Goal: Transaction & Acquisition: Purchase product/service

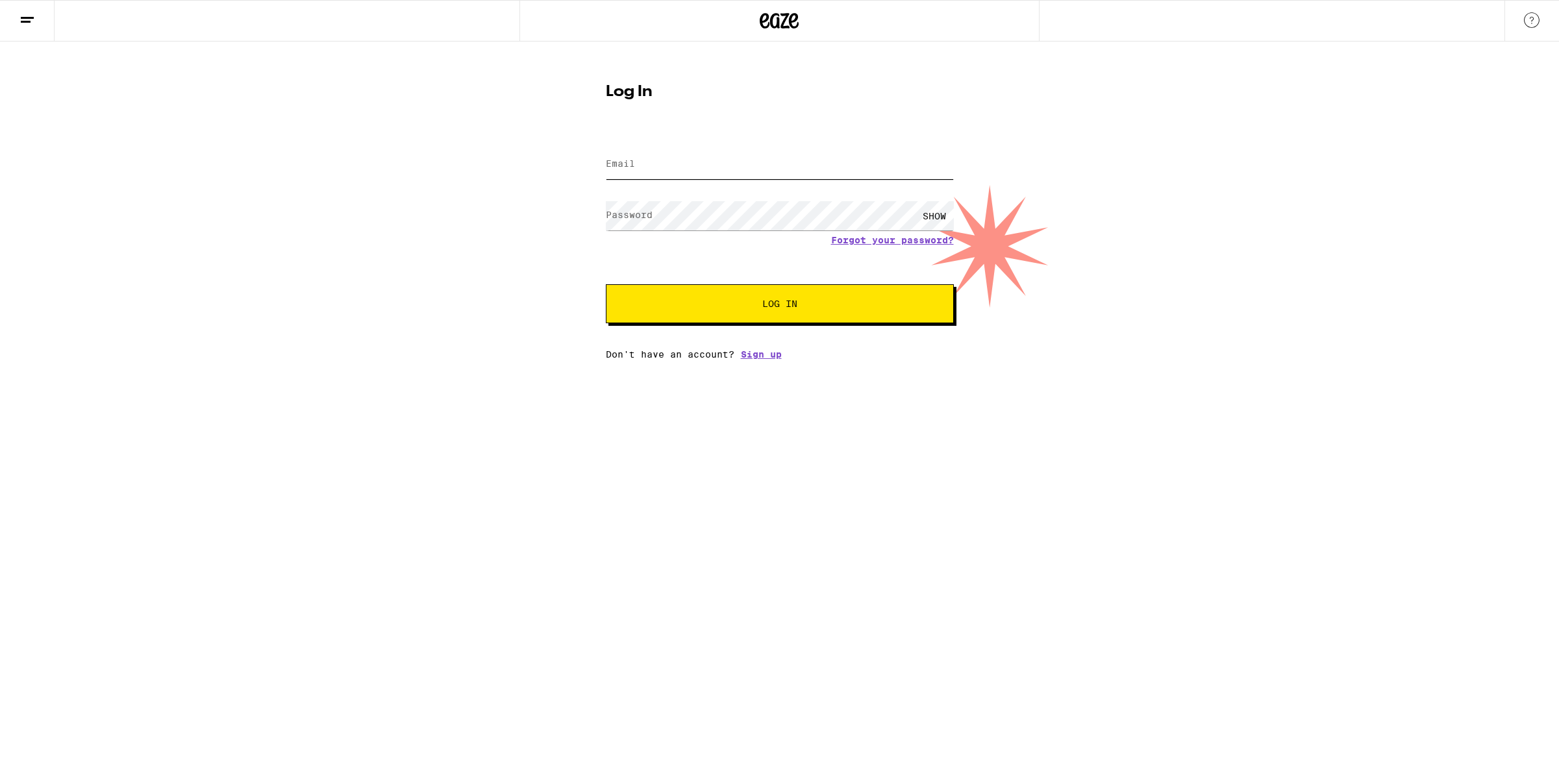
type input "[EMAIL_ADDRESS][DOMAIN_NAME]"
click at [822, 307] on span "Log In" at bounding box center [780, 304] width 243 height 9
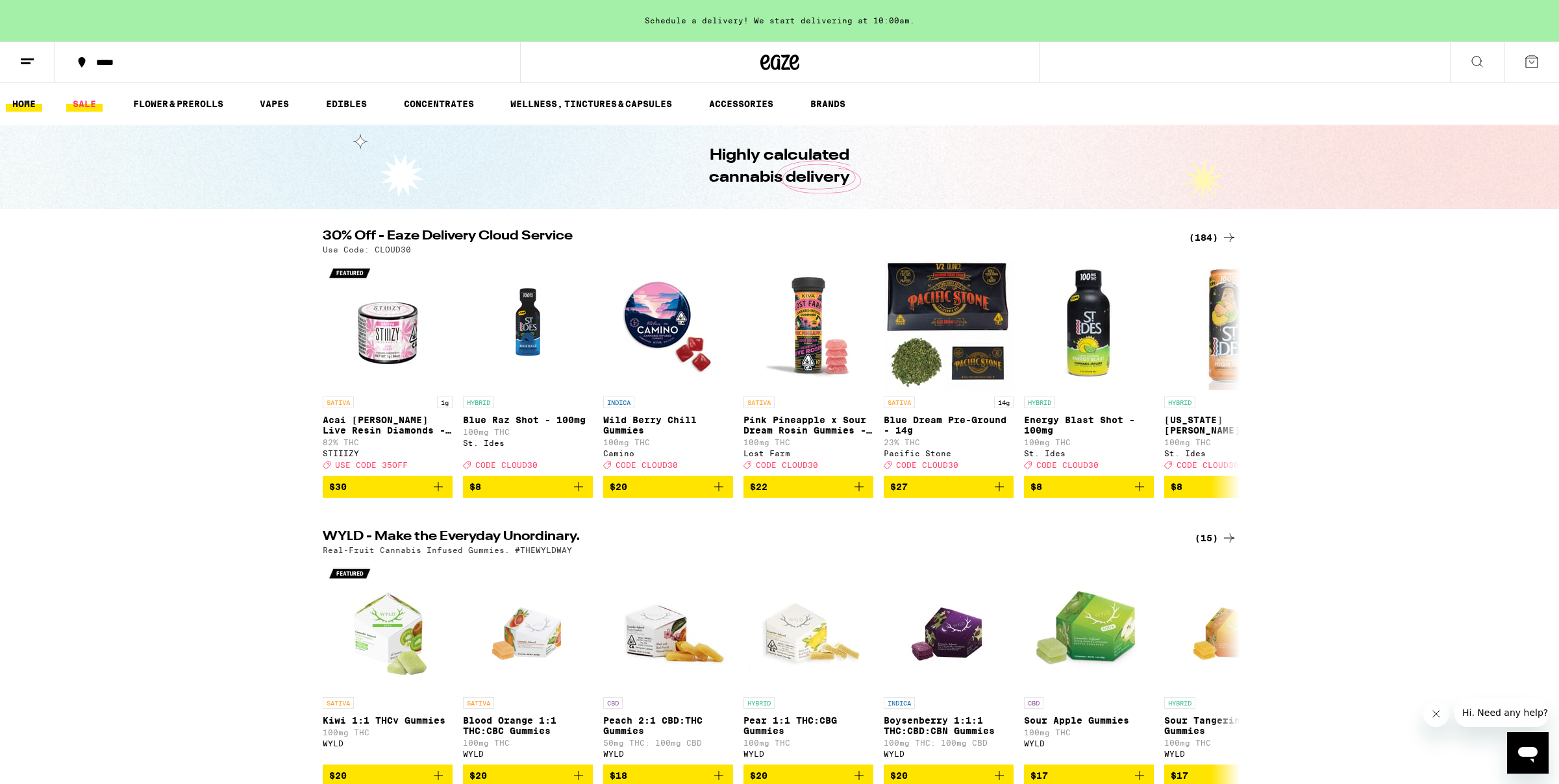
click at [84, 98] on link "SALE" at bounding box center [84, 104] width 36 height 15
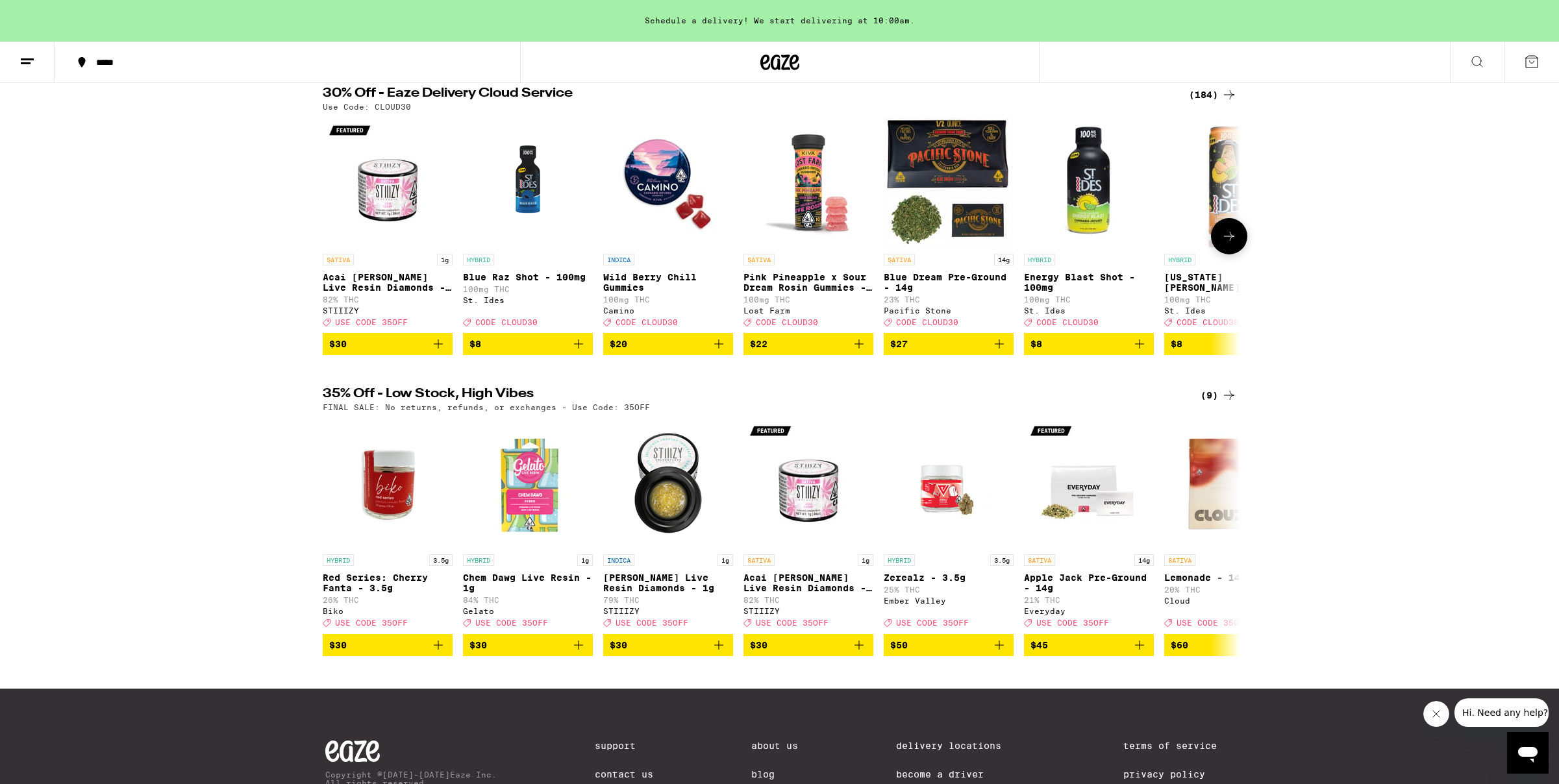
scroll to position [135, 0]
click at [535, 486] on img "Open page for Chem Dawg Live Resin - 1g from Gelato" at bounding box center [528, 482] width 130 height 130
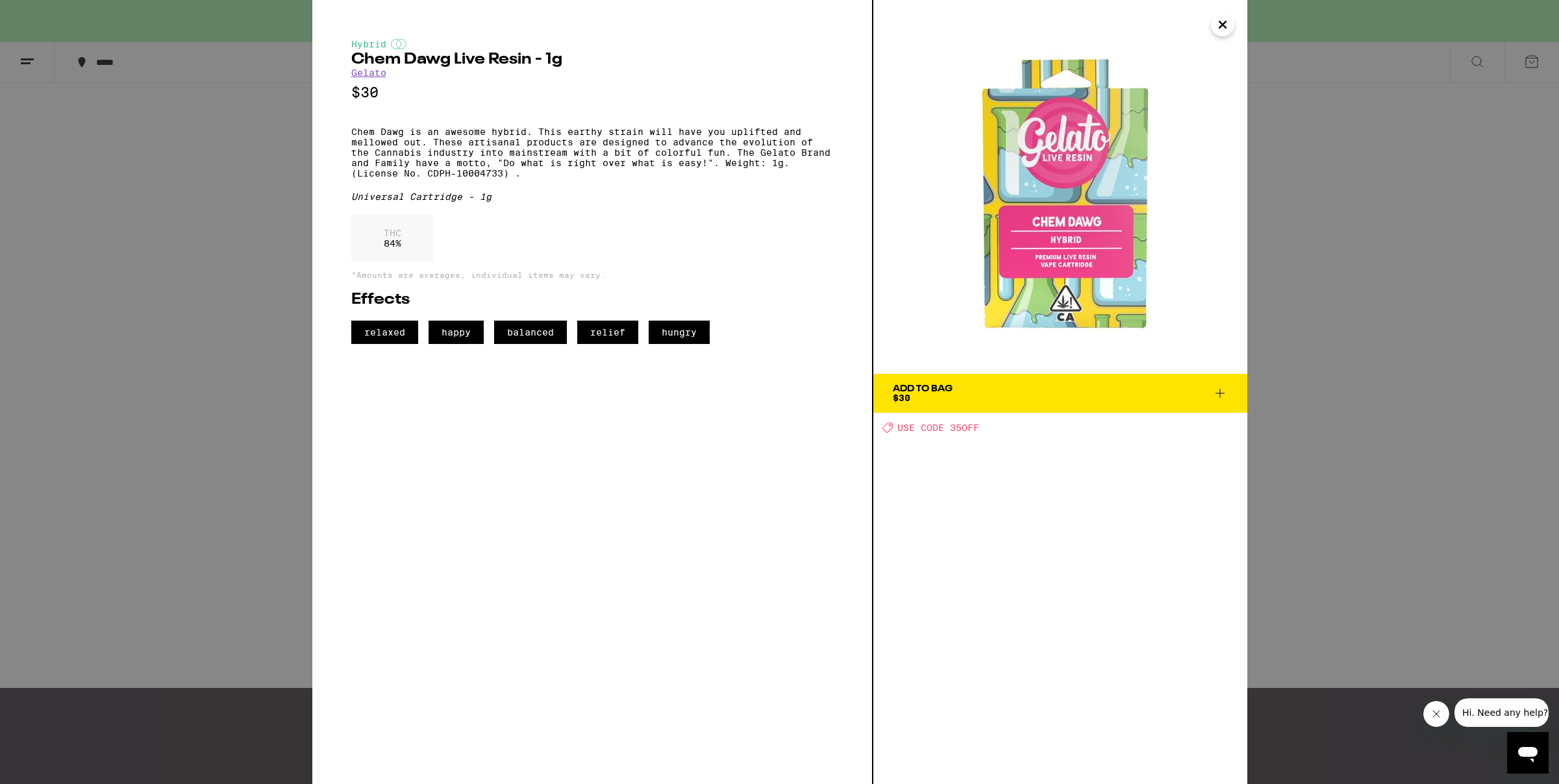
click at [1219, 390] on icon at bounding box center [1220, 393] width 15 height 15
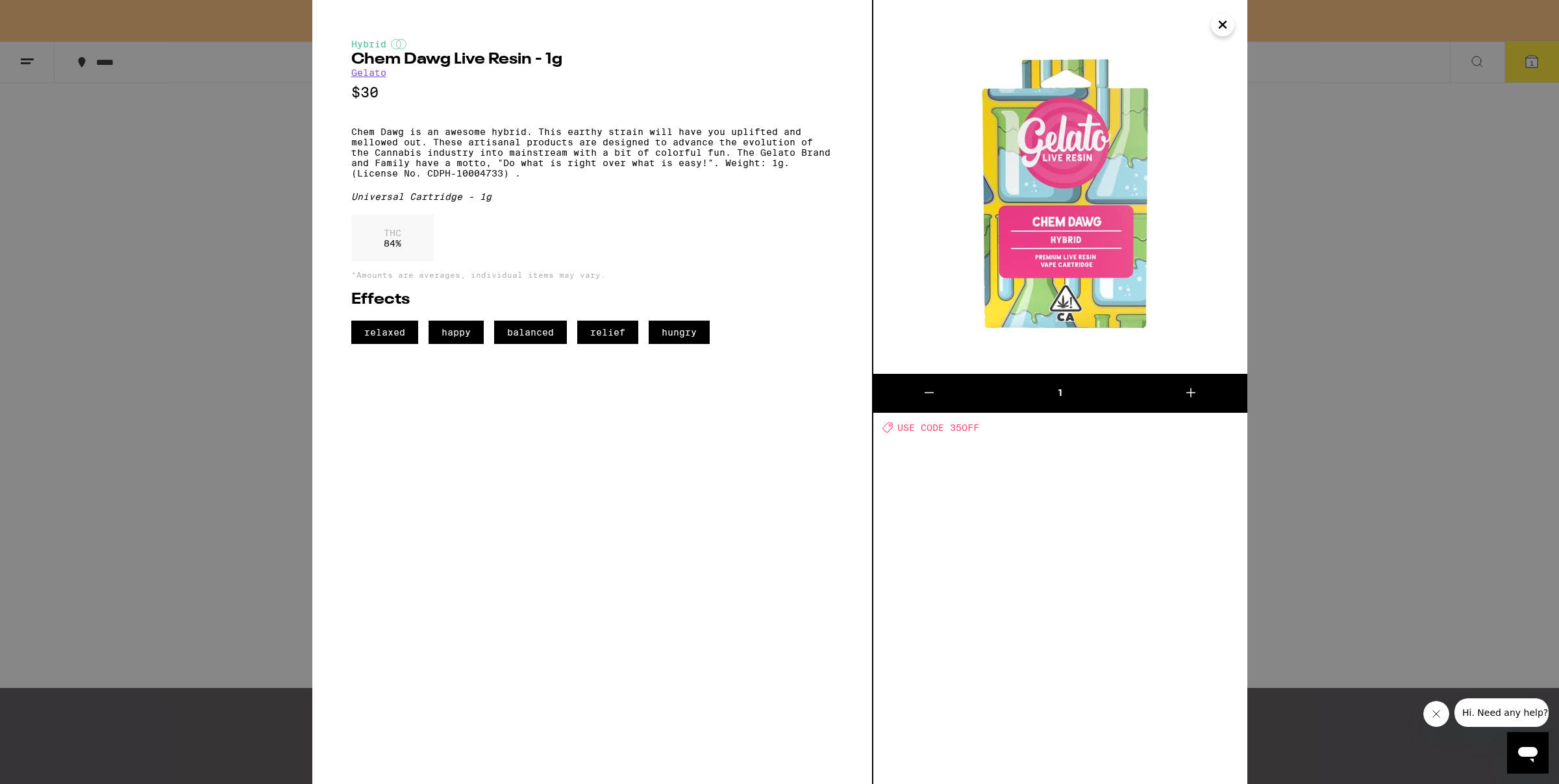
click at [1314, 374] on div "Hybrid Chem Dawg Live Resin - 1g Gelato $30 Chem Dawg is an awesome hybrid. Thi…" at bounding box center [779, 392] width 1559 height 784
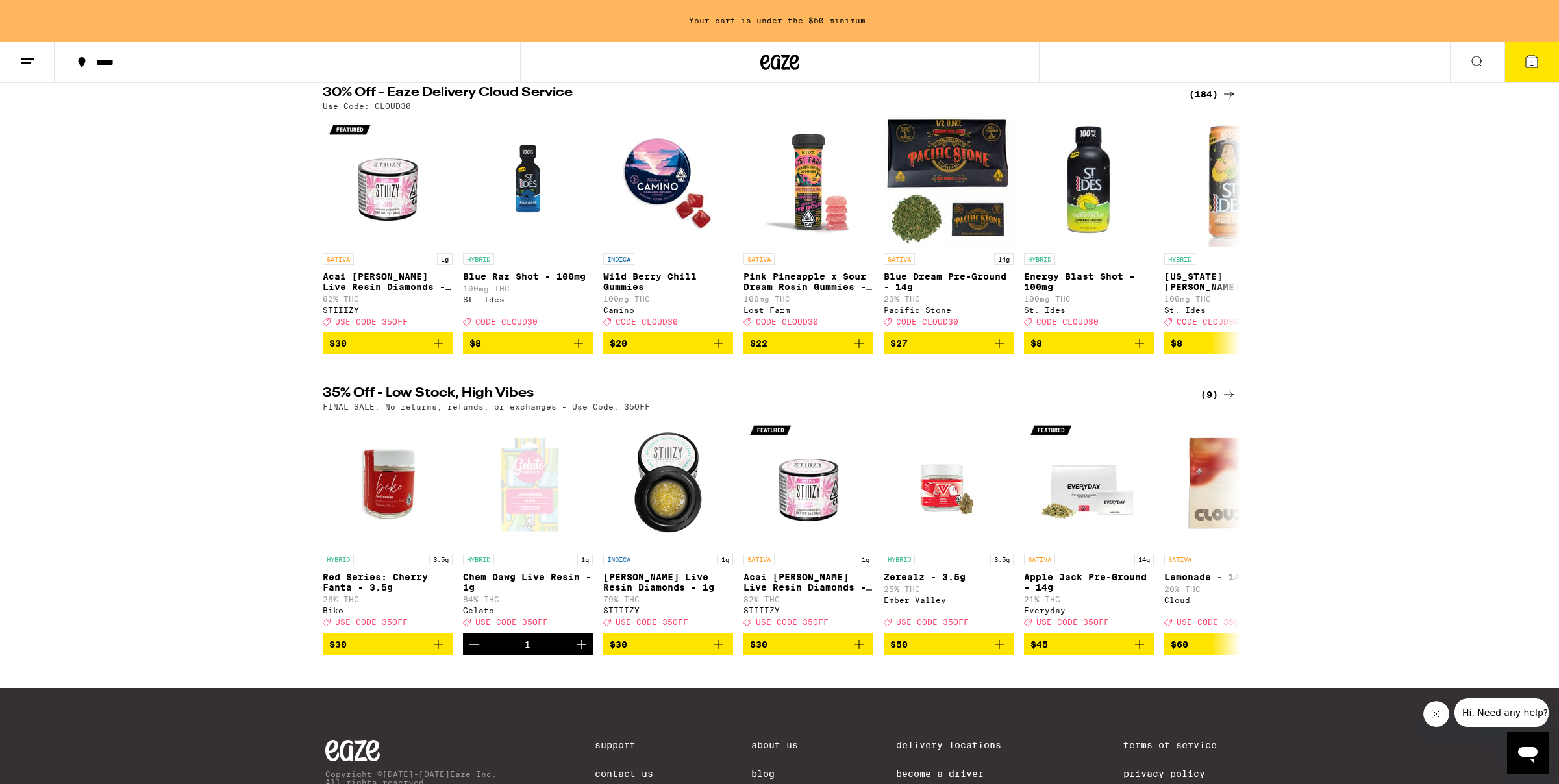
click at [1229, 403] on icon at bounding box center [1229, 394] width 15 height 15
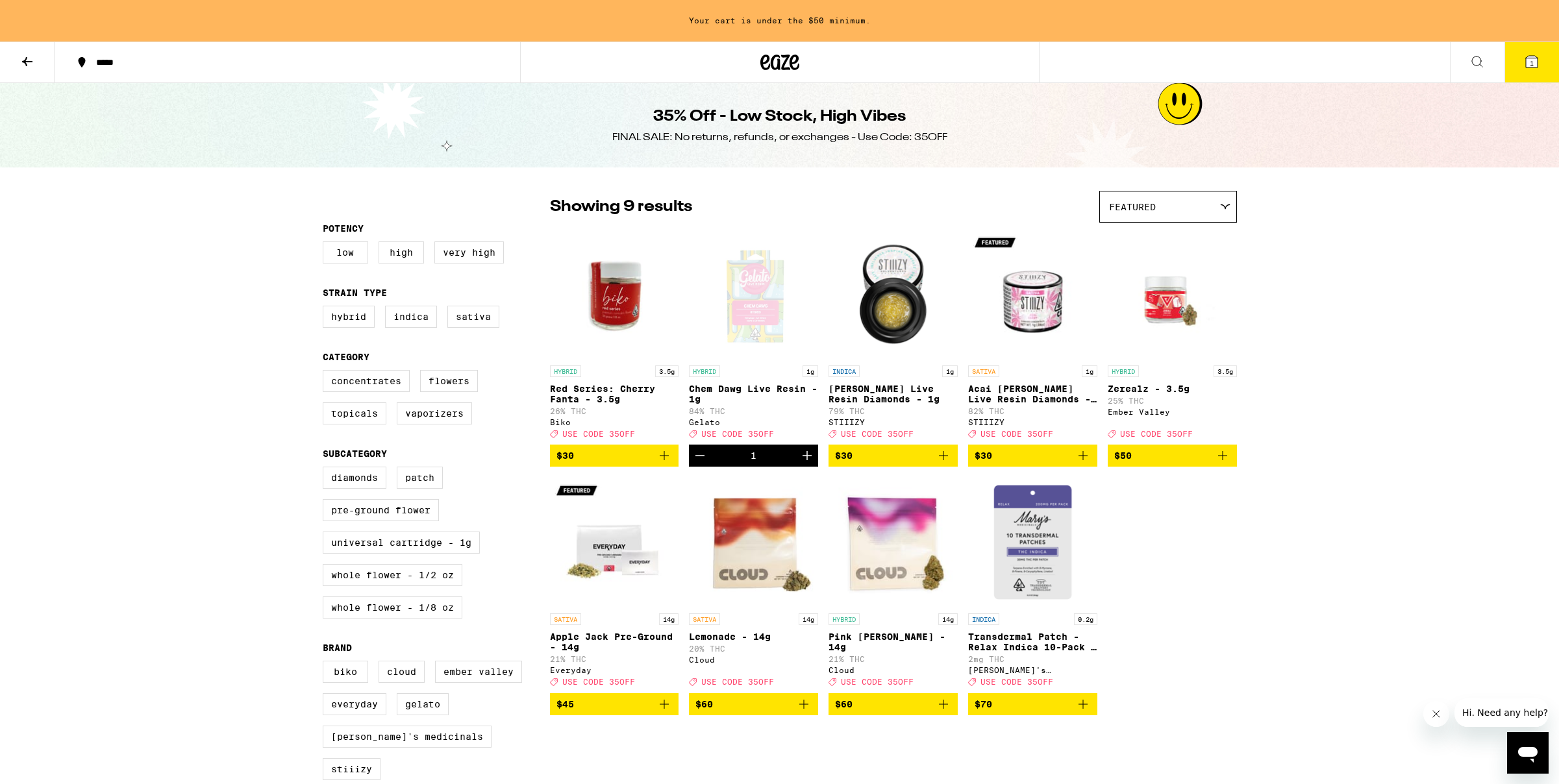
click at [30, 58] on icon at bounding box center [27, 61] width 15 height 15
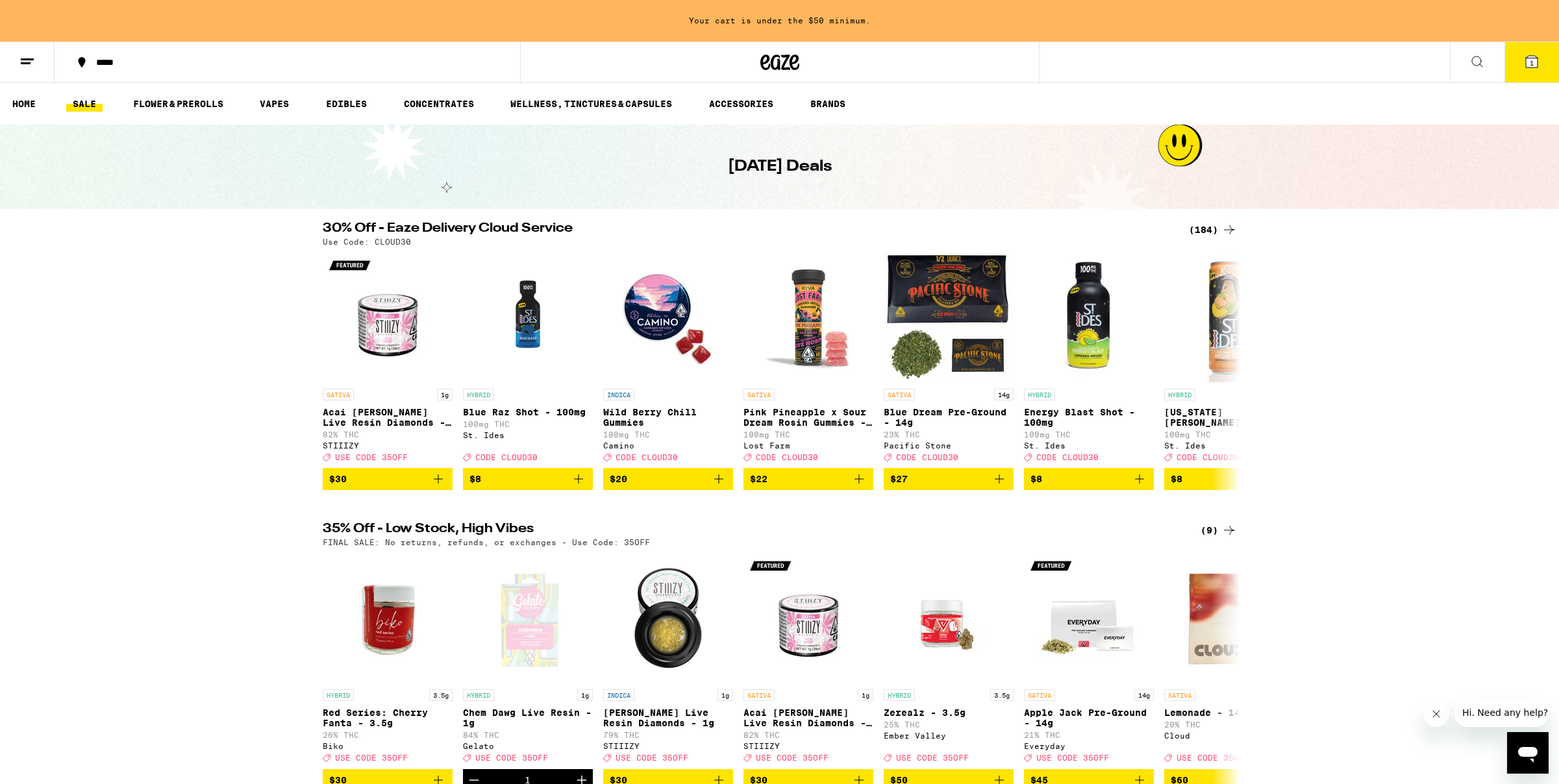
click at [106, 60] on div "*****" at bounding box center [295, 62] width 411 height 9
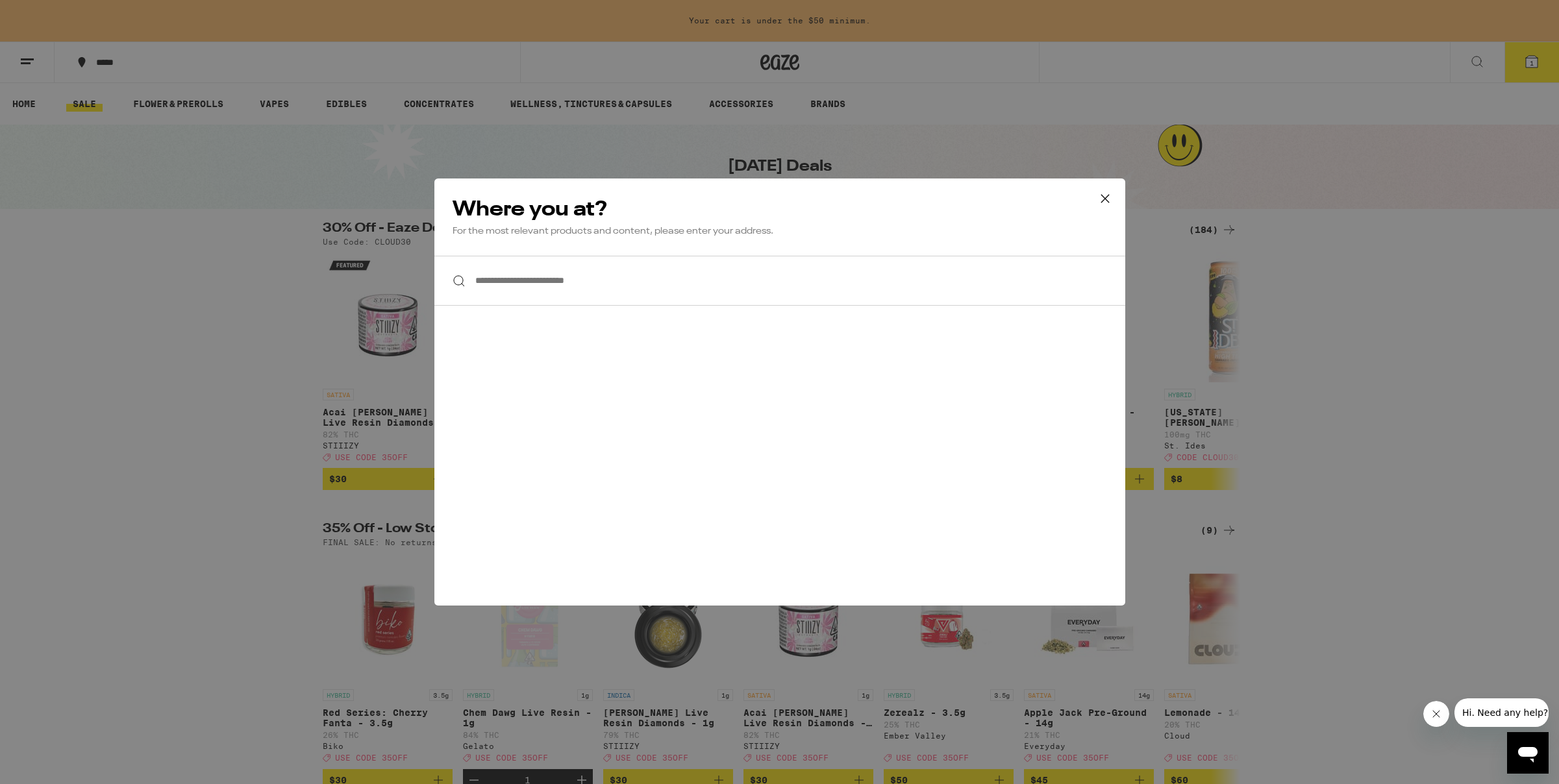
drag, startPoint x: 603, startPoint y: 279, endPoint x: 596, endPoint y: 268, distance: 13.0
click at [602, 279] on input "**********" at bounding box center [780, 281] width 691 height 50
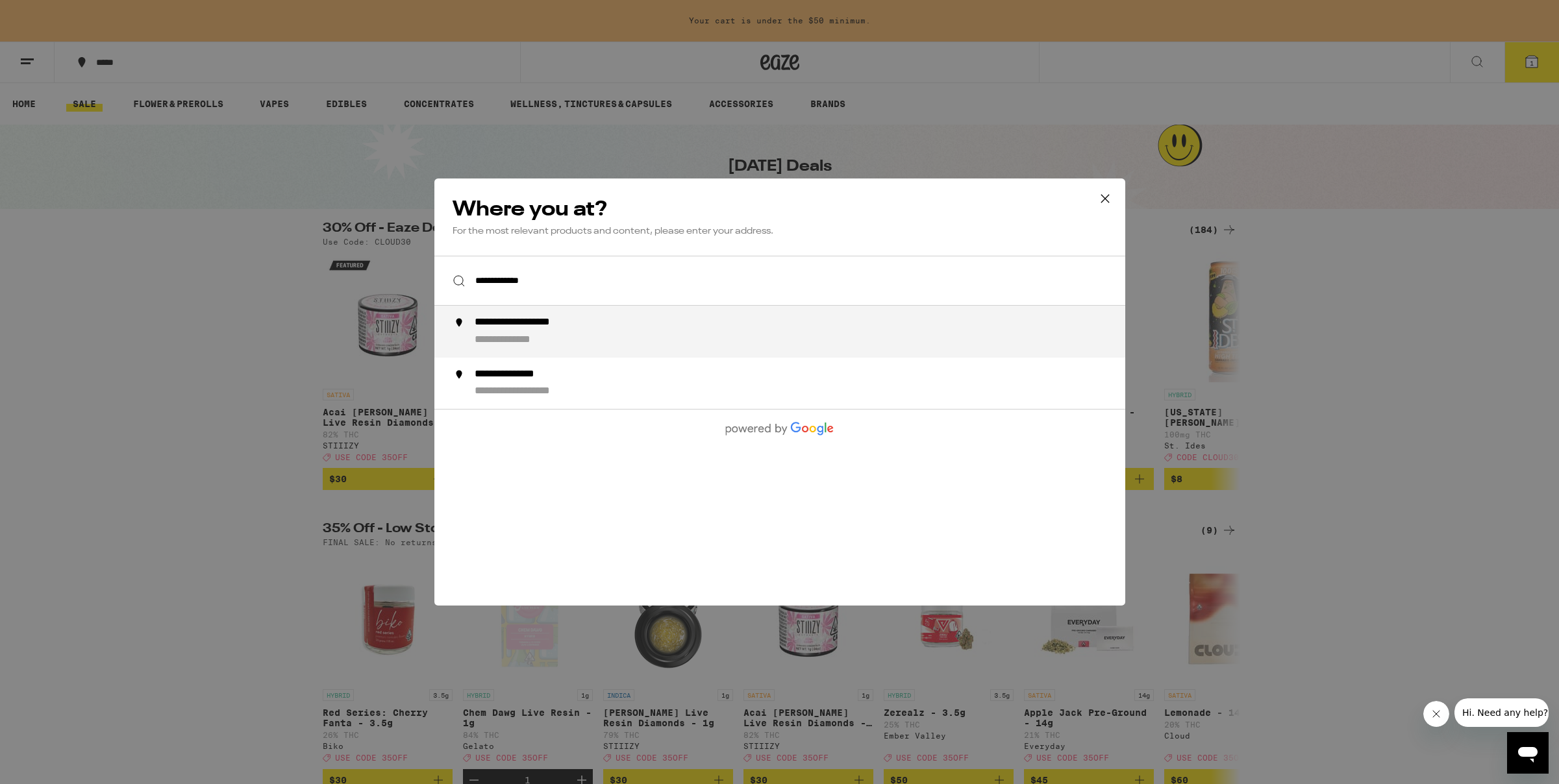
click at [567, 339] on div "**********" at bounding box center [521, 341] width 94 height 14
type input "**********"
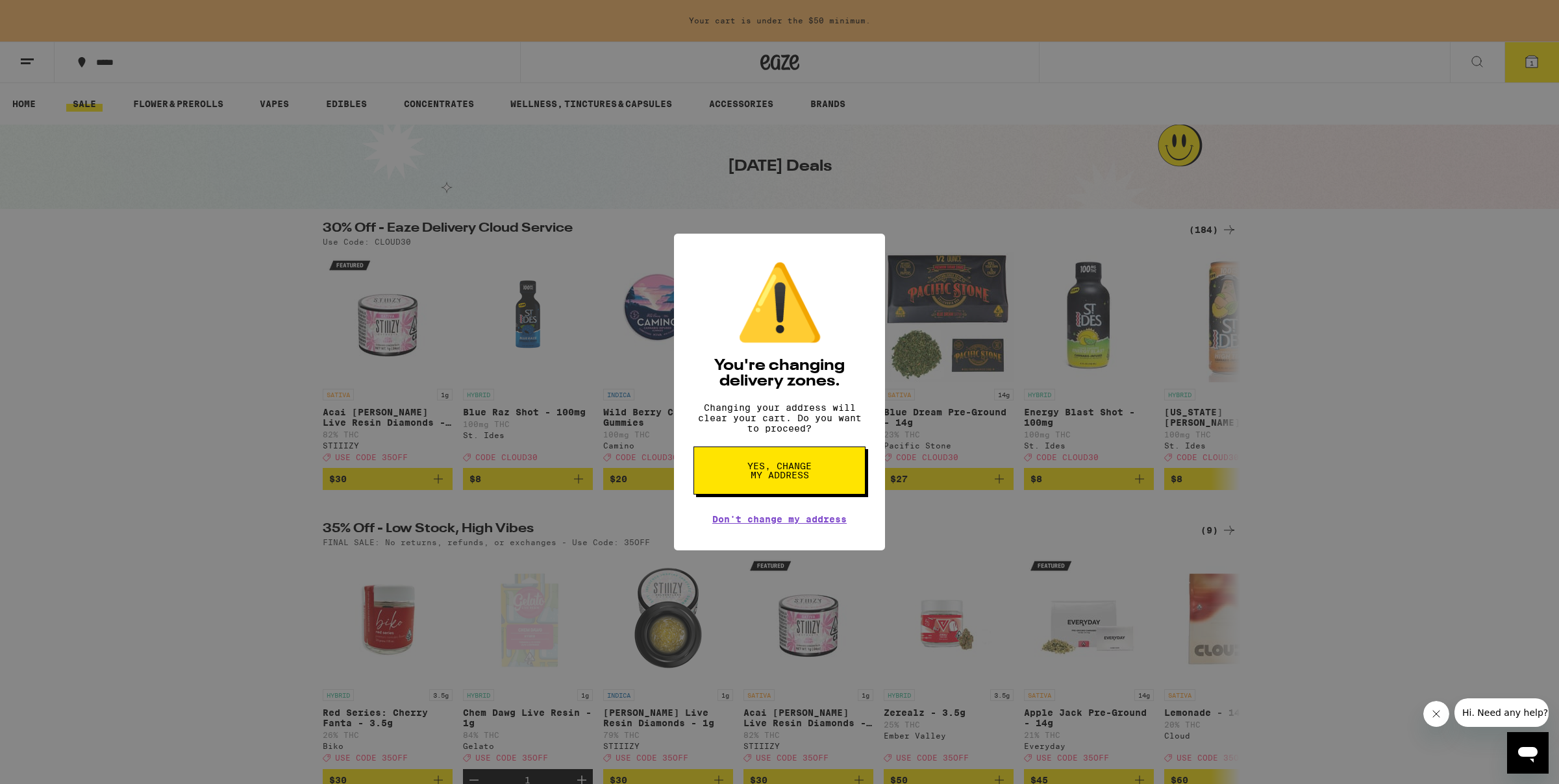
click at [767, 480] on span "Yes, change my address" at bounding box center [780, 471] width 67 height 18
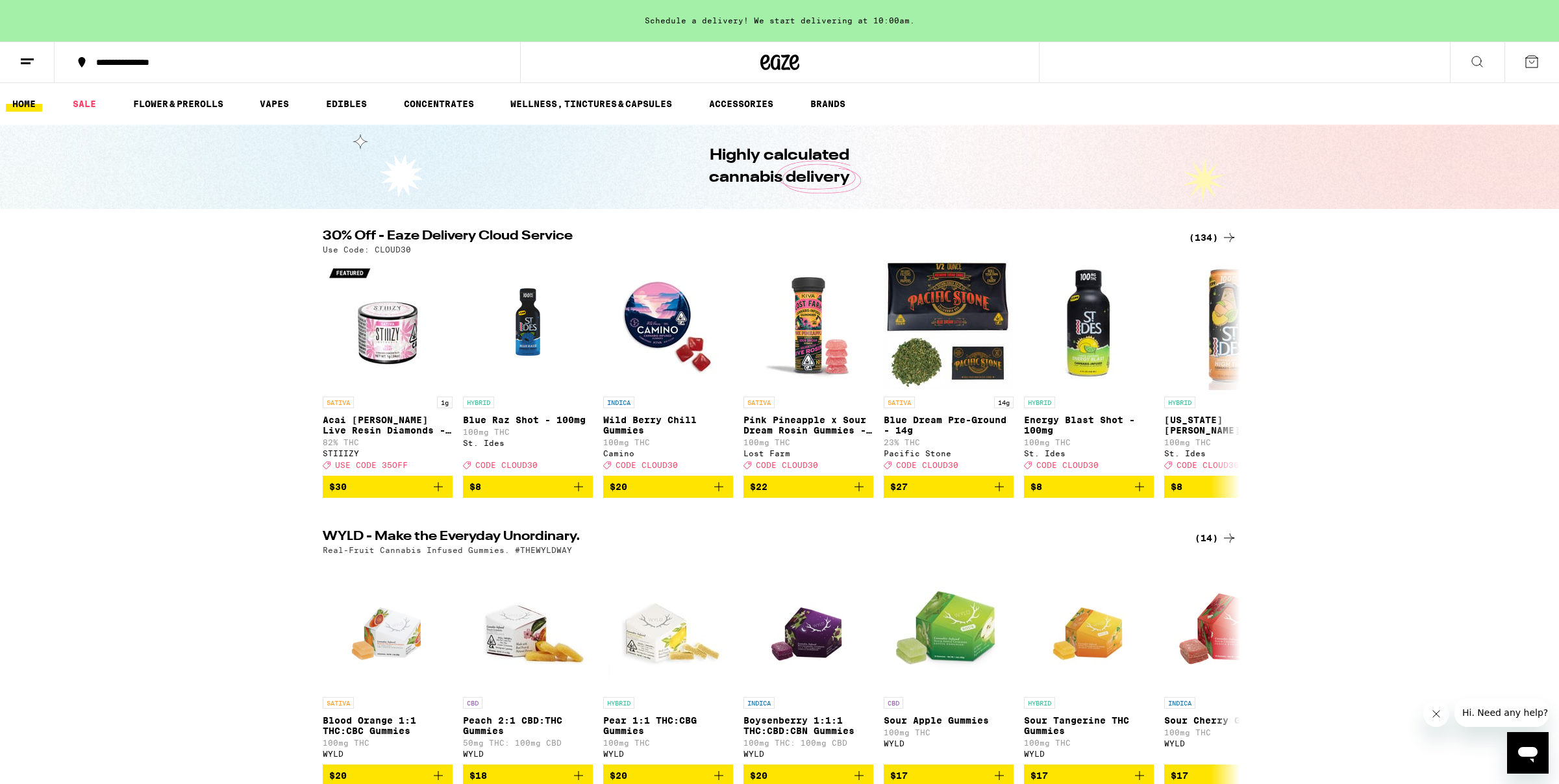
drag, startPoint x: 1203, startPoint y: 238, endPoint x: 1184, endPoint y: 235, distance: 19.2
click at [1203, 238] on div "(134)" at bounding box center [1213, 237] width 48 height 15
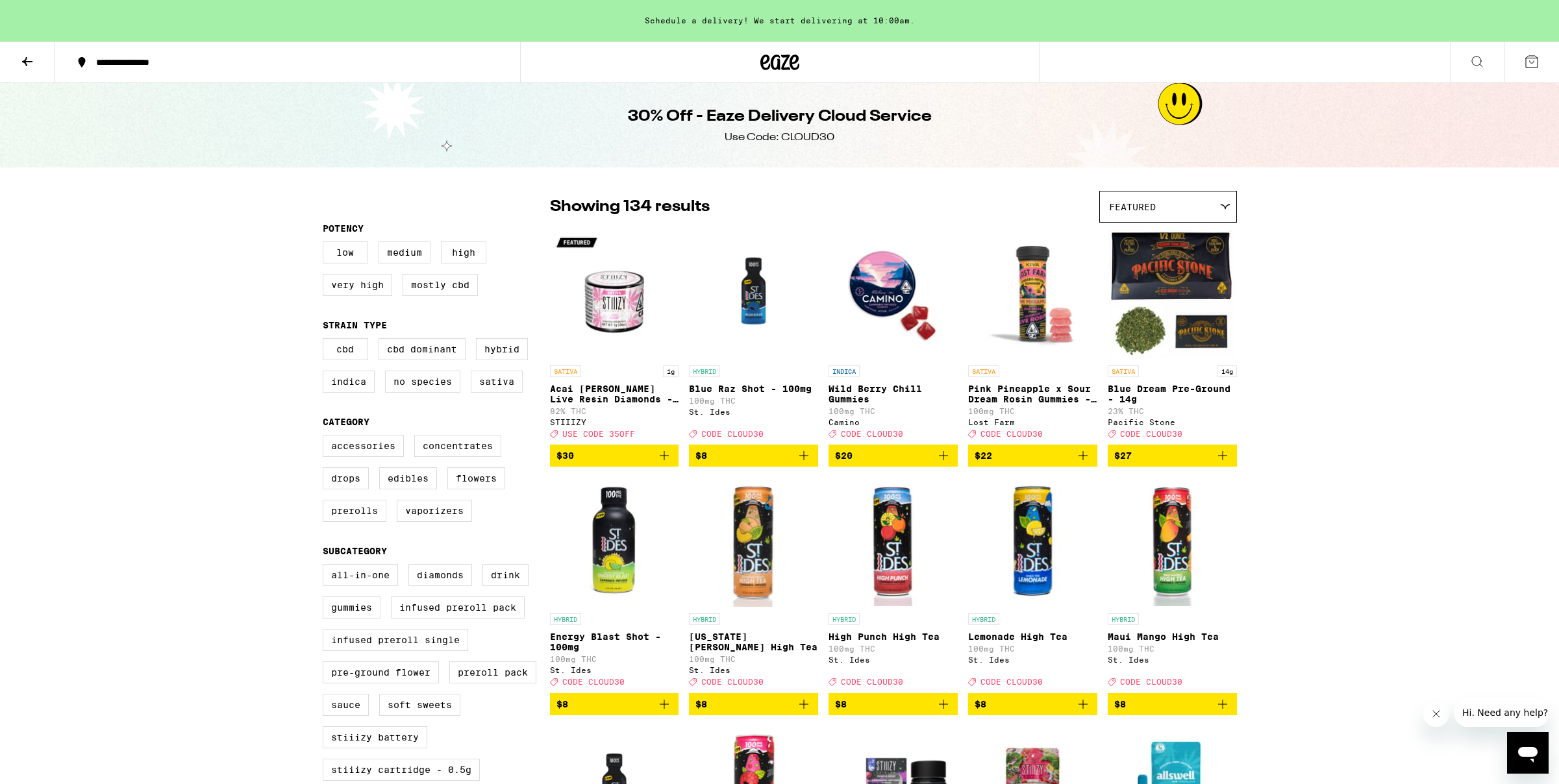
click at [1475, 59] on icon at bounding box center [1477, 61] width 15 height 15
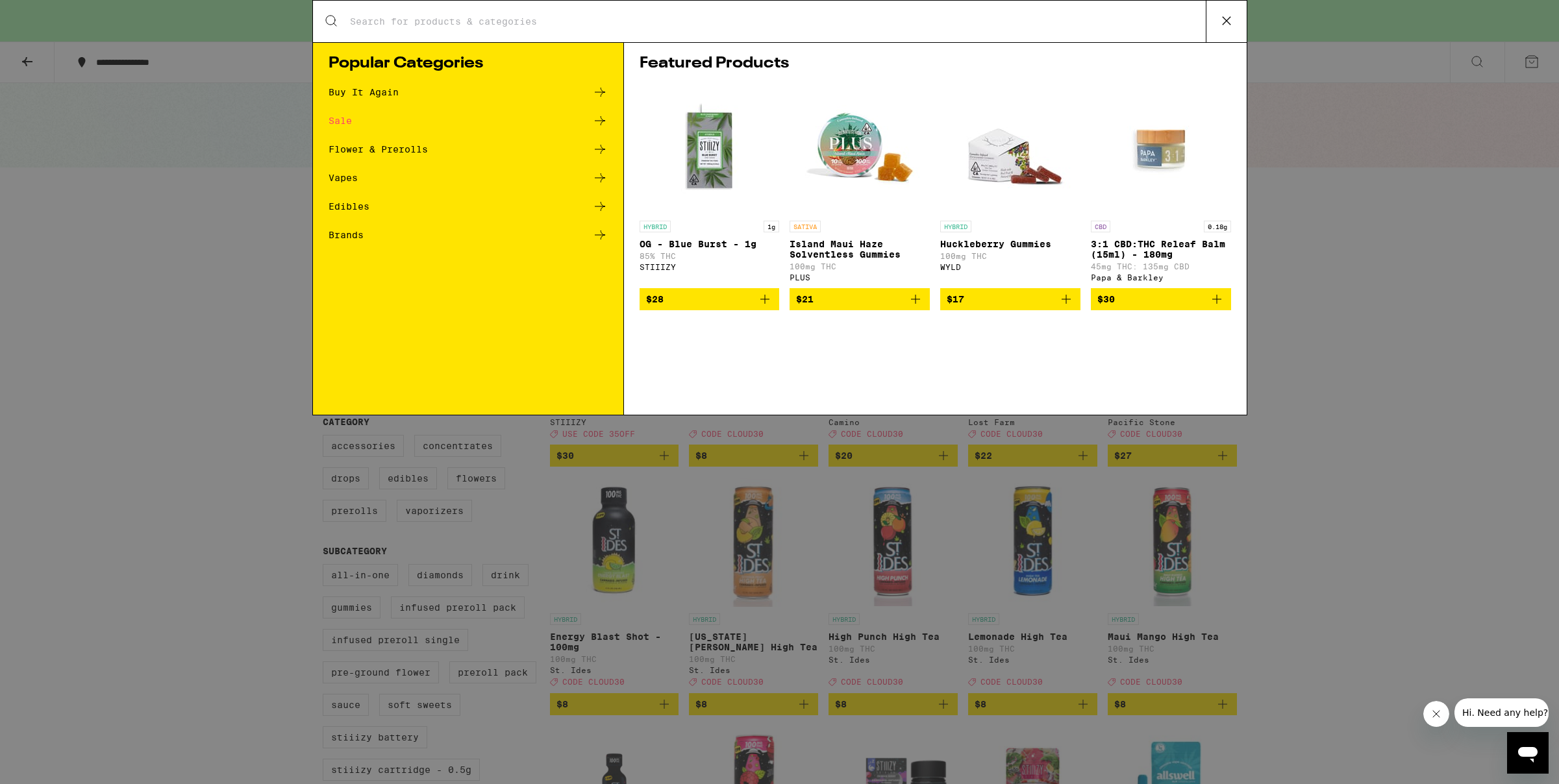
click at [663, 20] on input "Search for Products" at bounding box center [777, 21] width 857 height 12
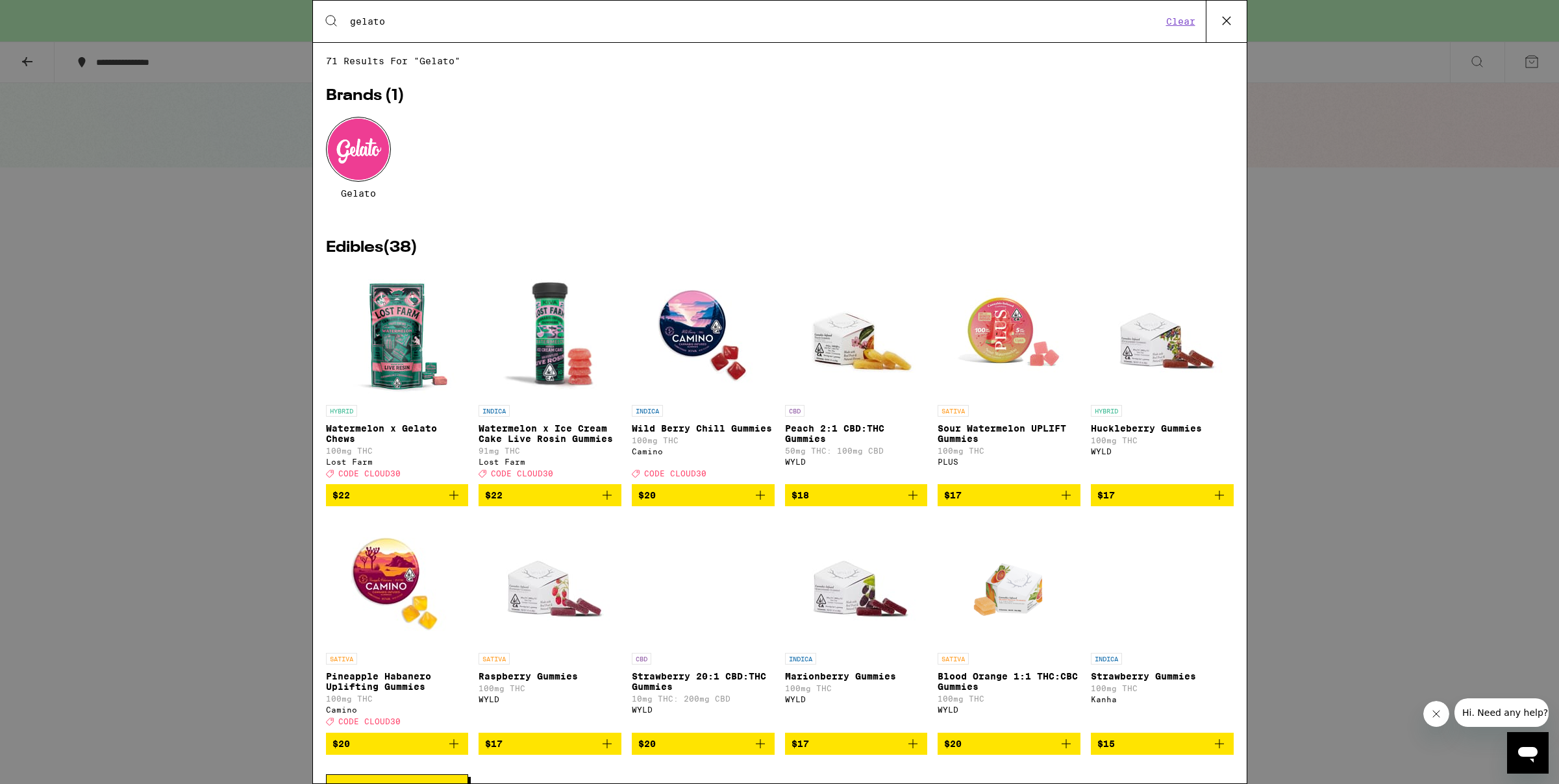
type input "gelato"
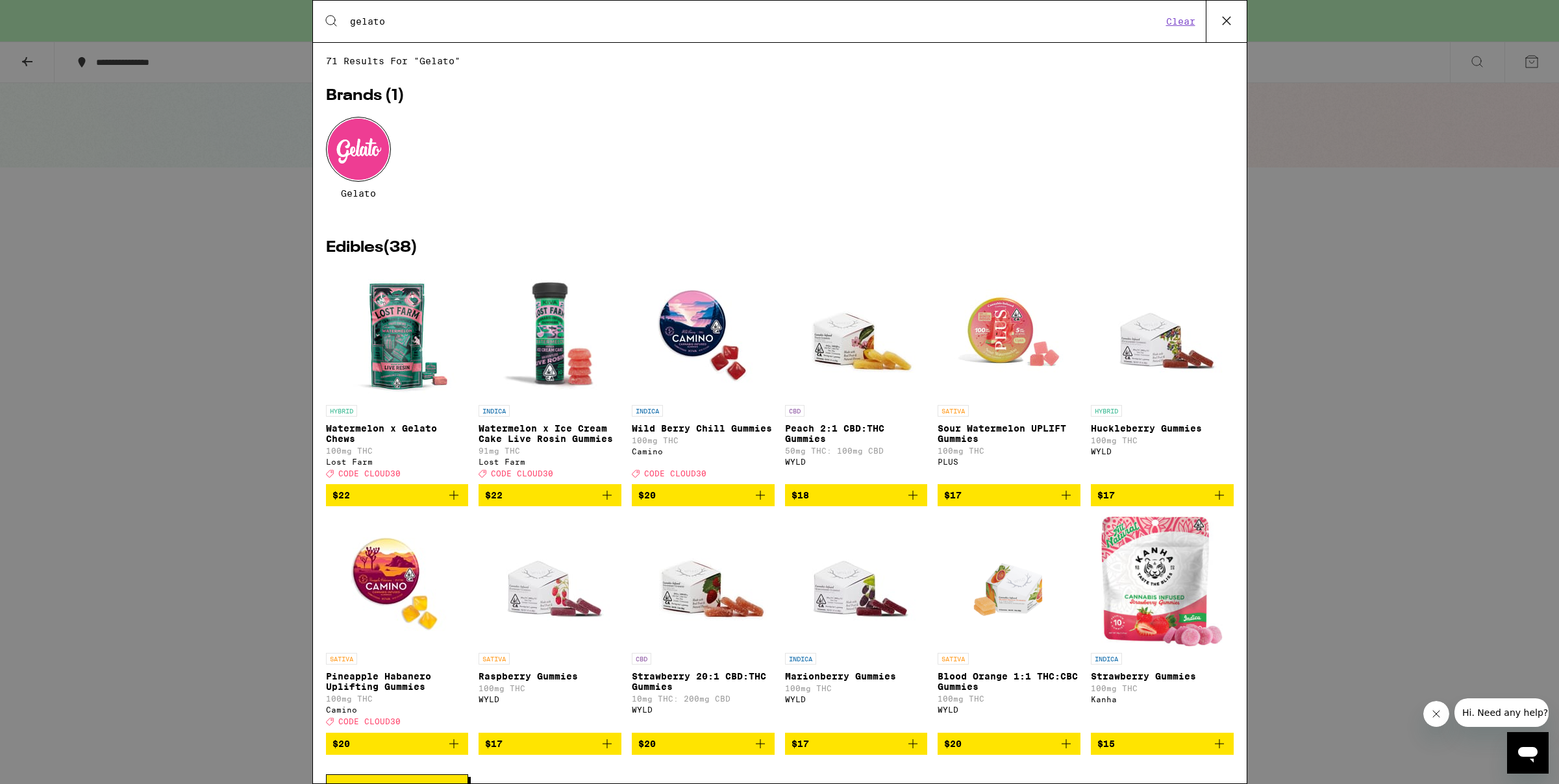
click at [355, 160] on div at bounding box center [358, 149] width 65 height 65
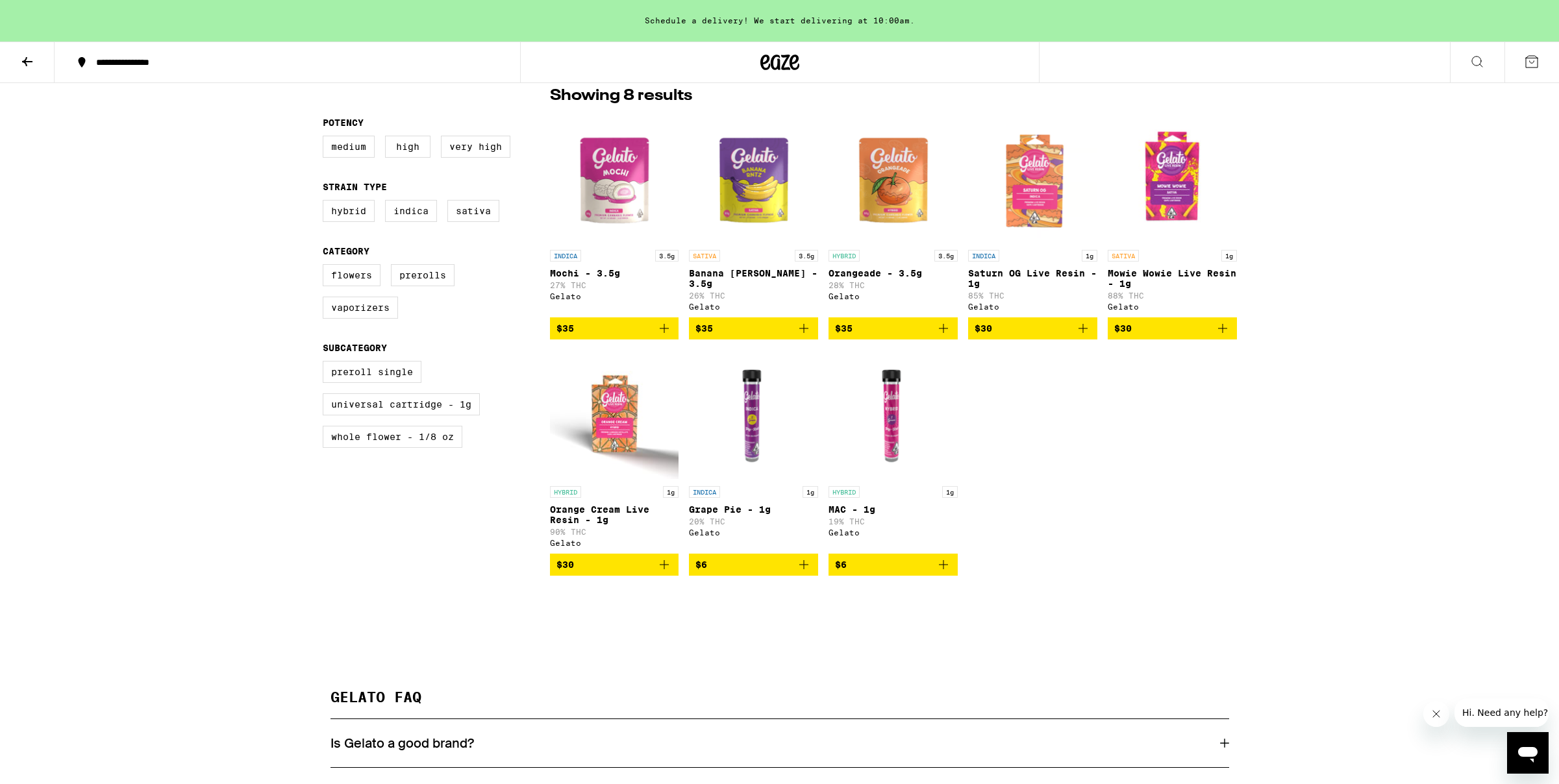
scroll to position [342, 0]
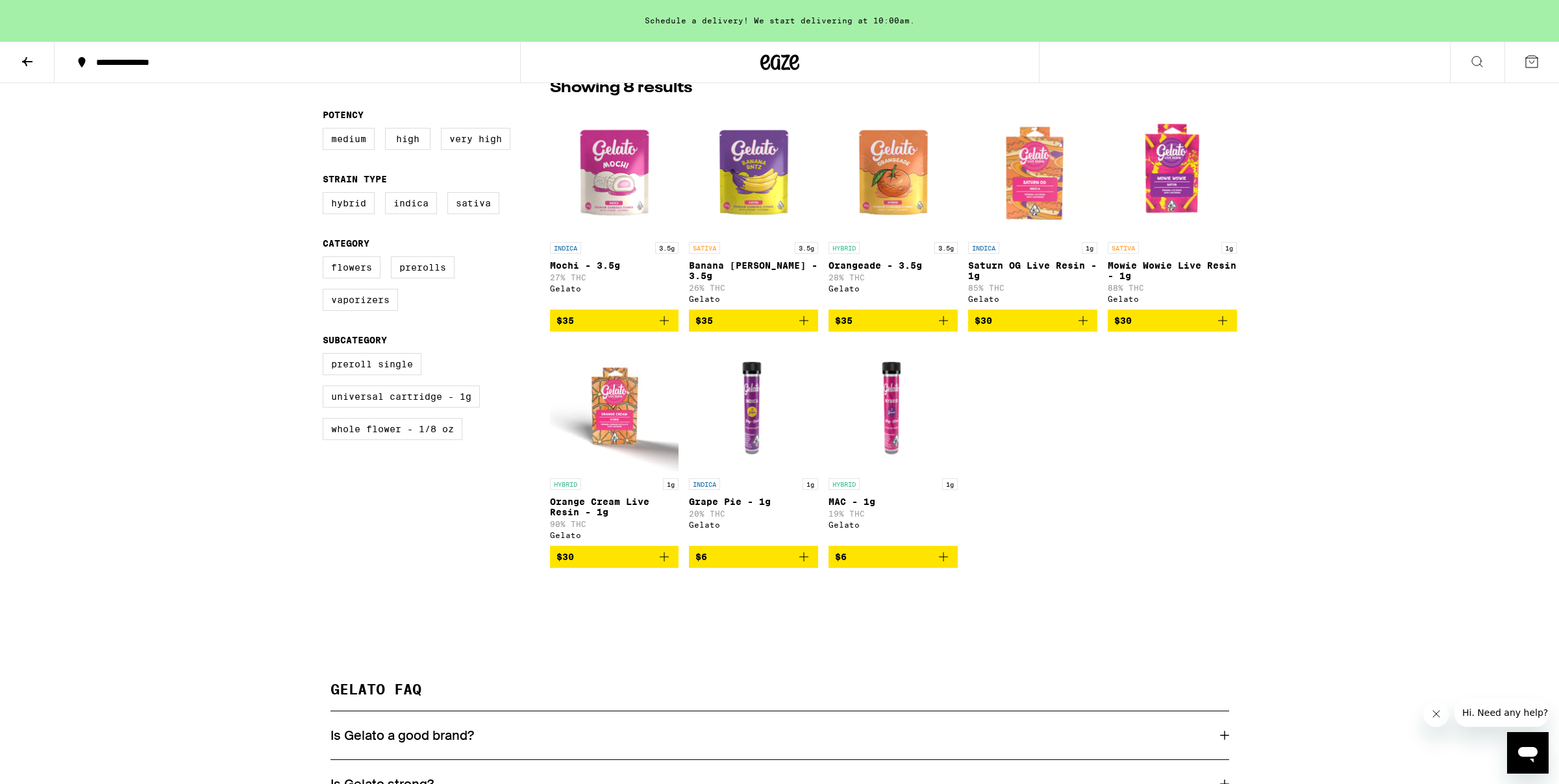
click at [665, 568] on button "$30" at bounding box center [614, 557] width 129 height 22
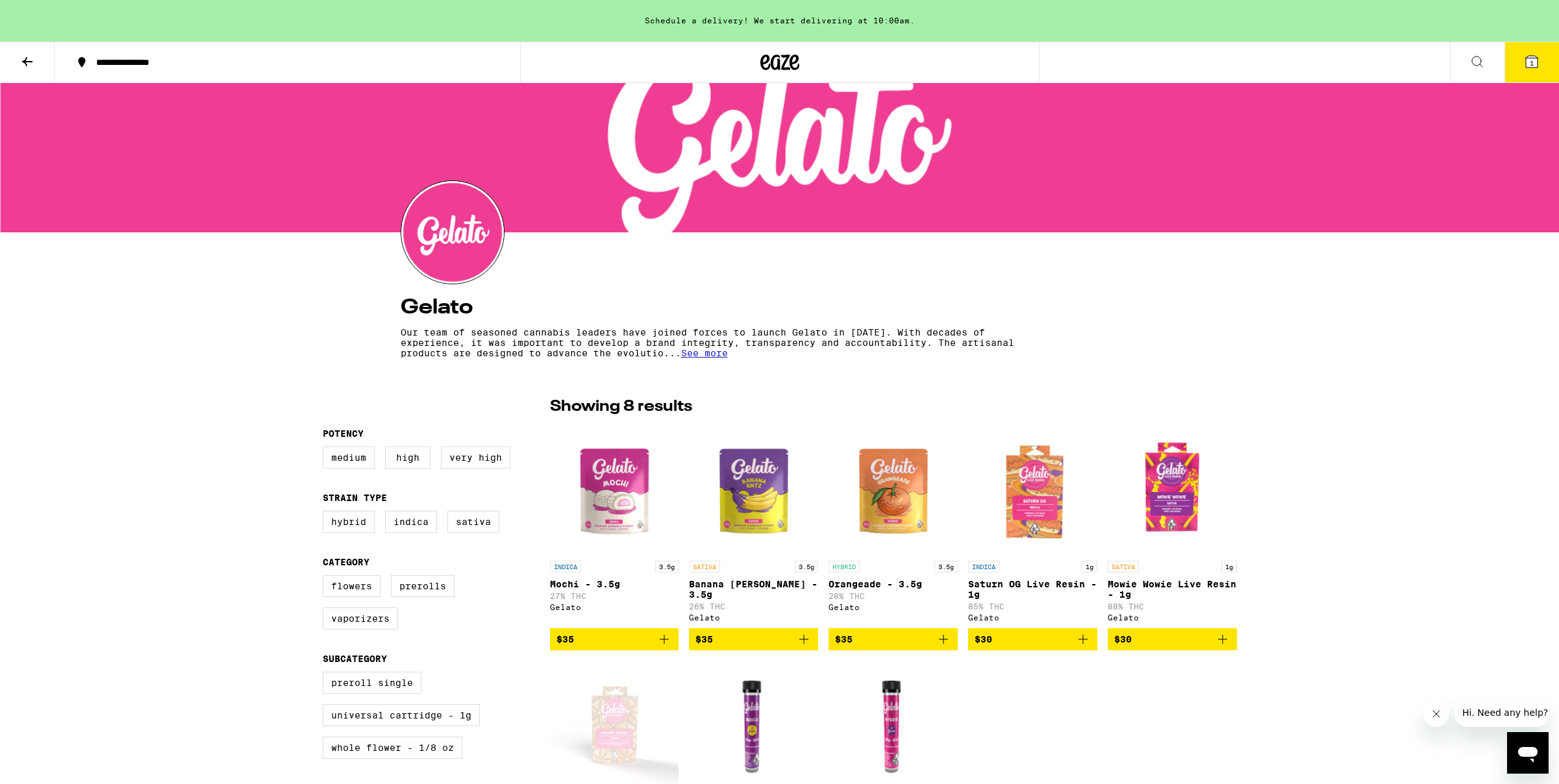
scroll to position [0, 0]
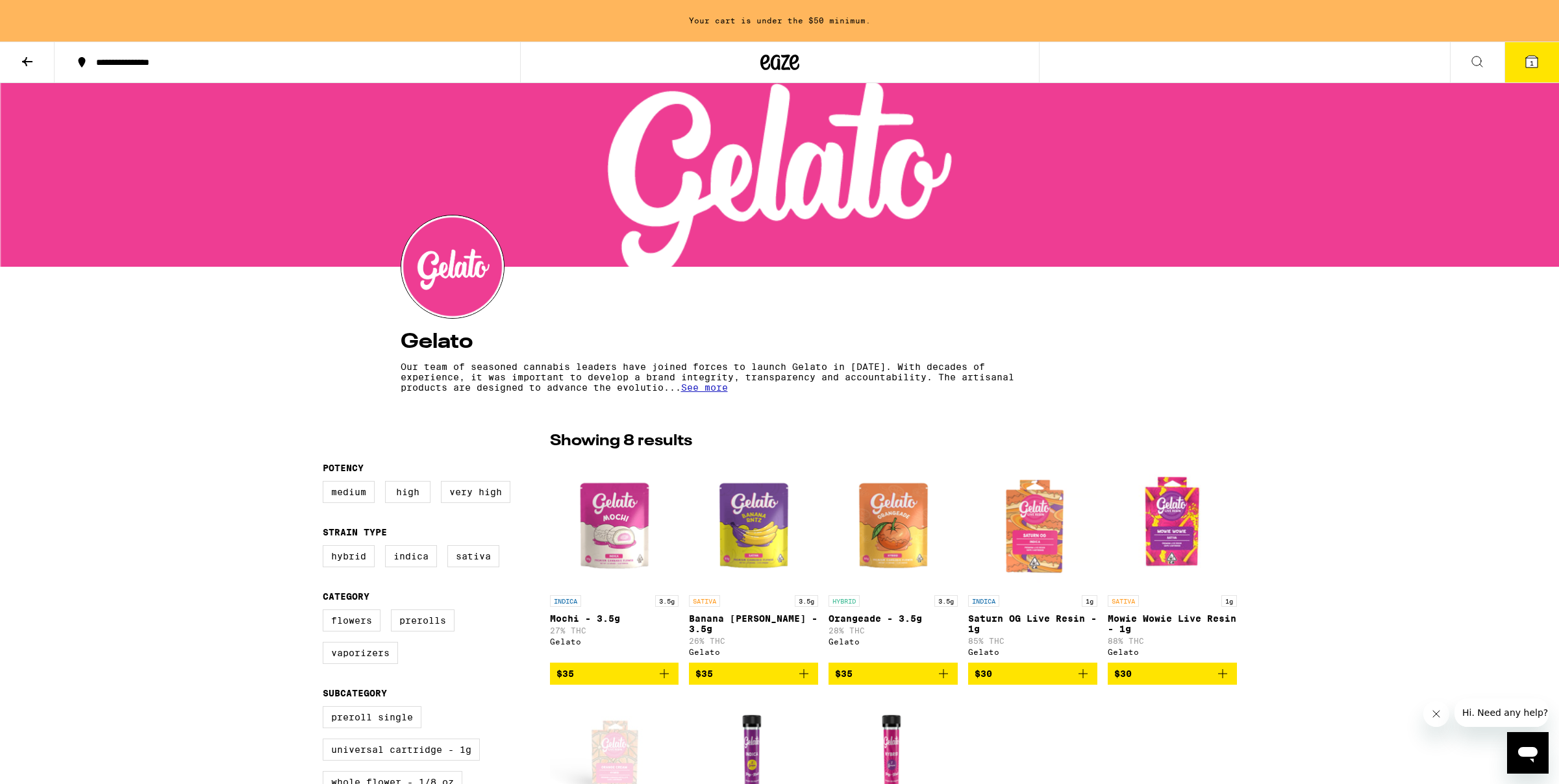
click at [20, 59] on icon at bounding box center [27, 61] width 15 height 15
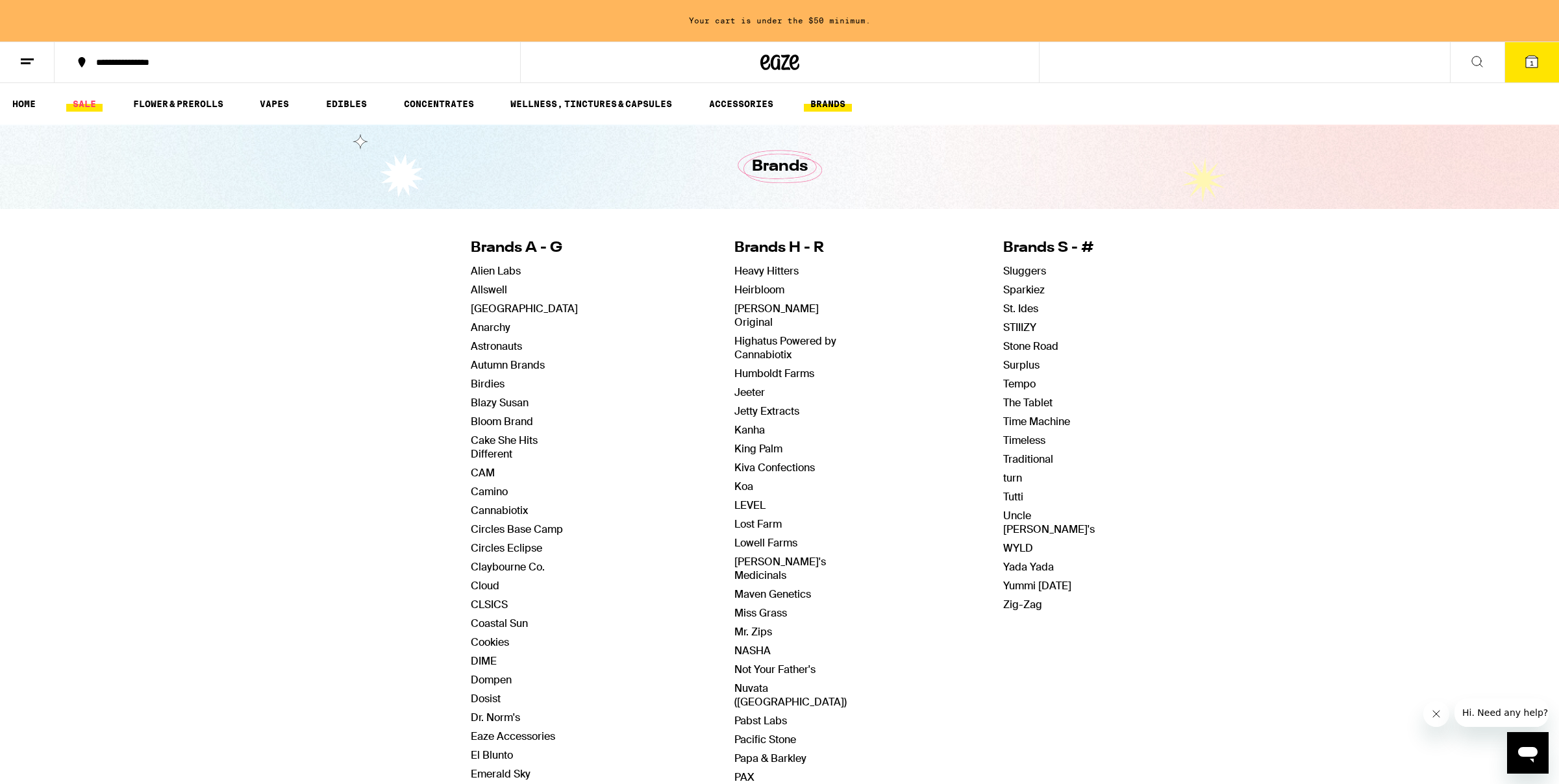
click at [78, 96] on link "SALE" at bounding box center [84, 104] width 36 height 15
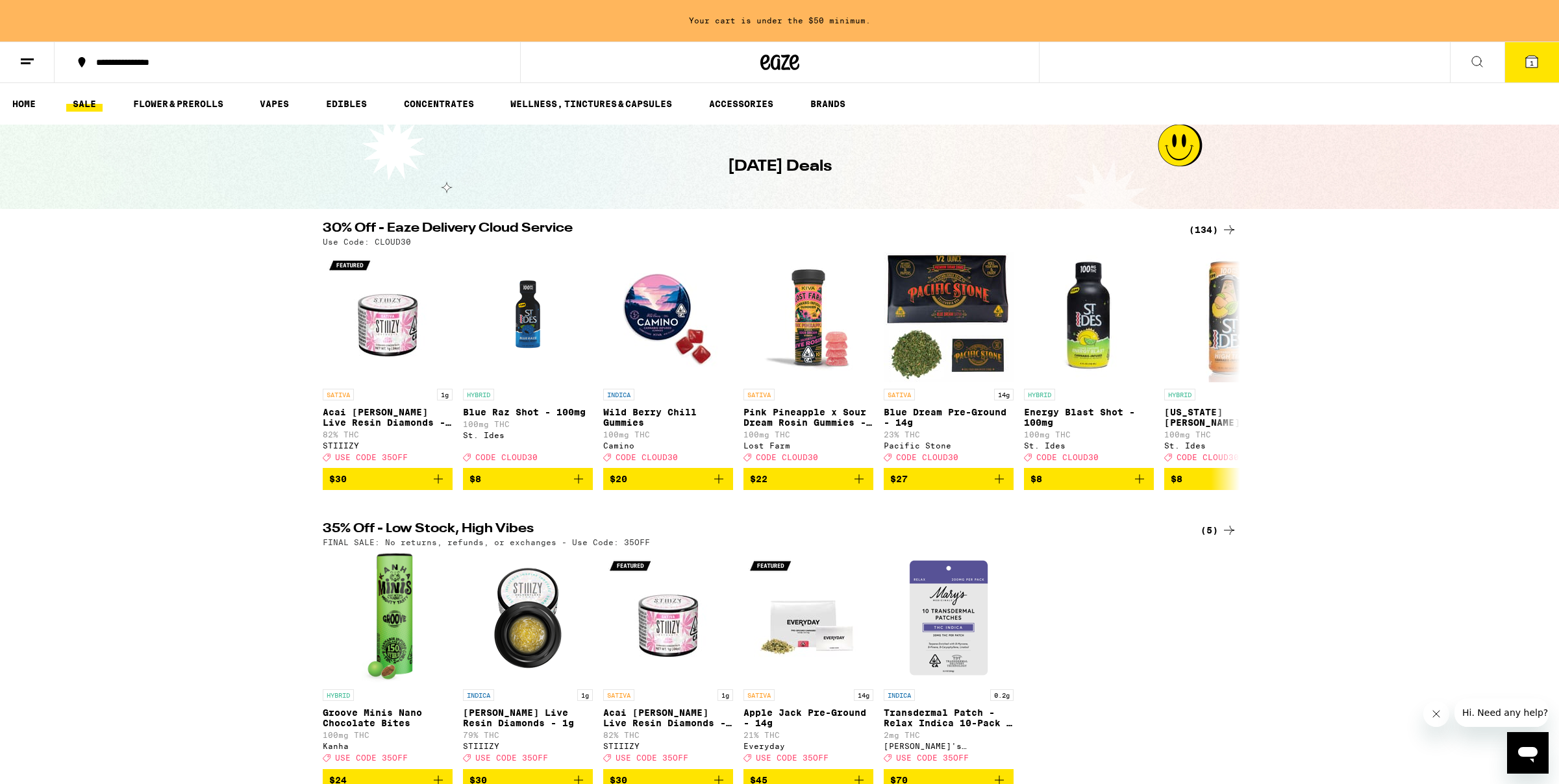
click at [1205, 228] on div "(134)" at bounding box center [1213, 230] width 48 height 15
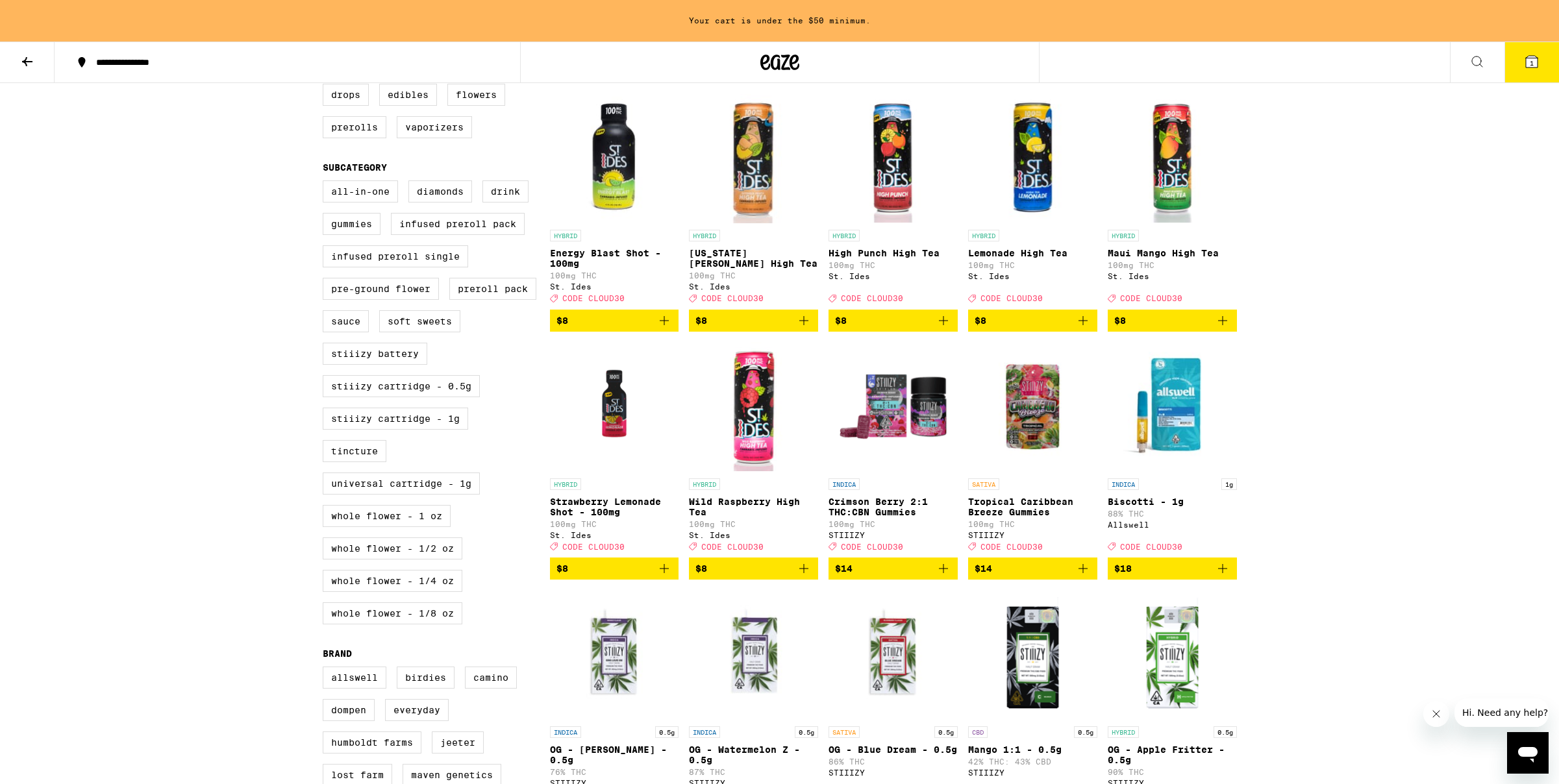
scroll to position [385, 0]
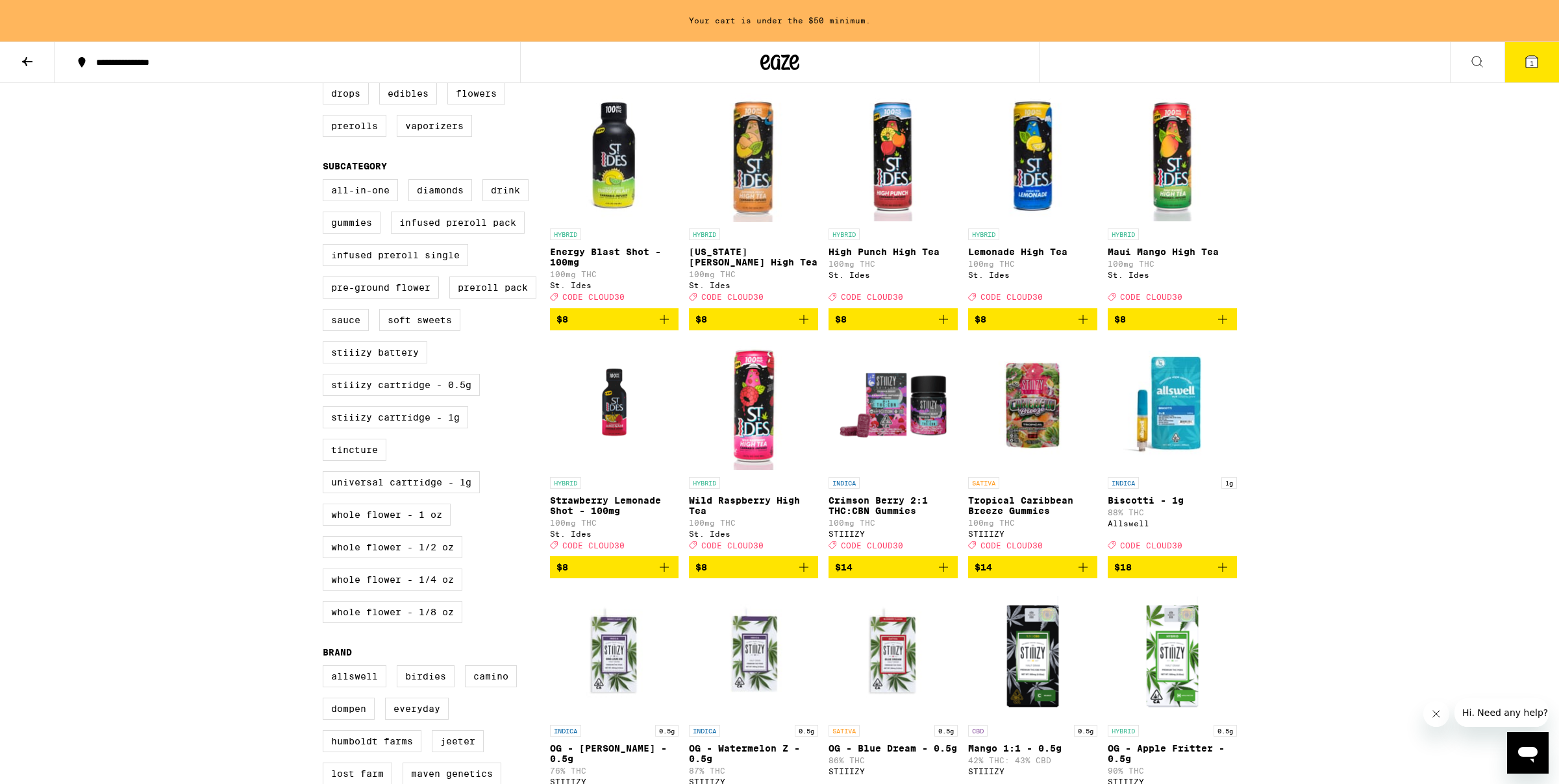
click at [664, 327] on icon "Add to bag" at bounding box center [664, 319] width 15 height 15
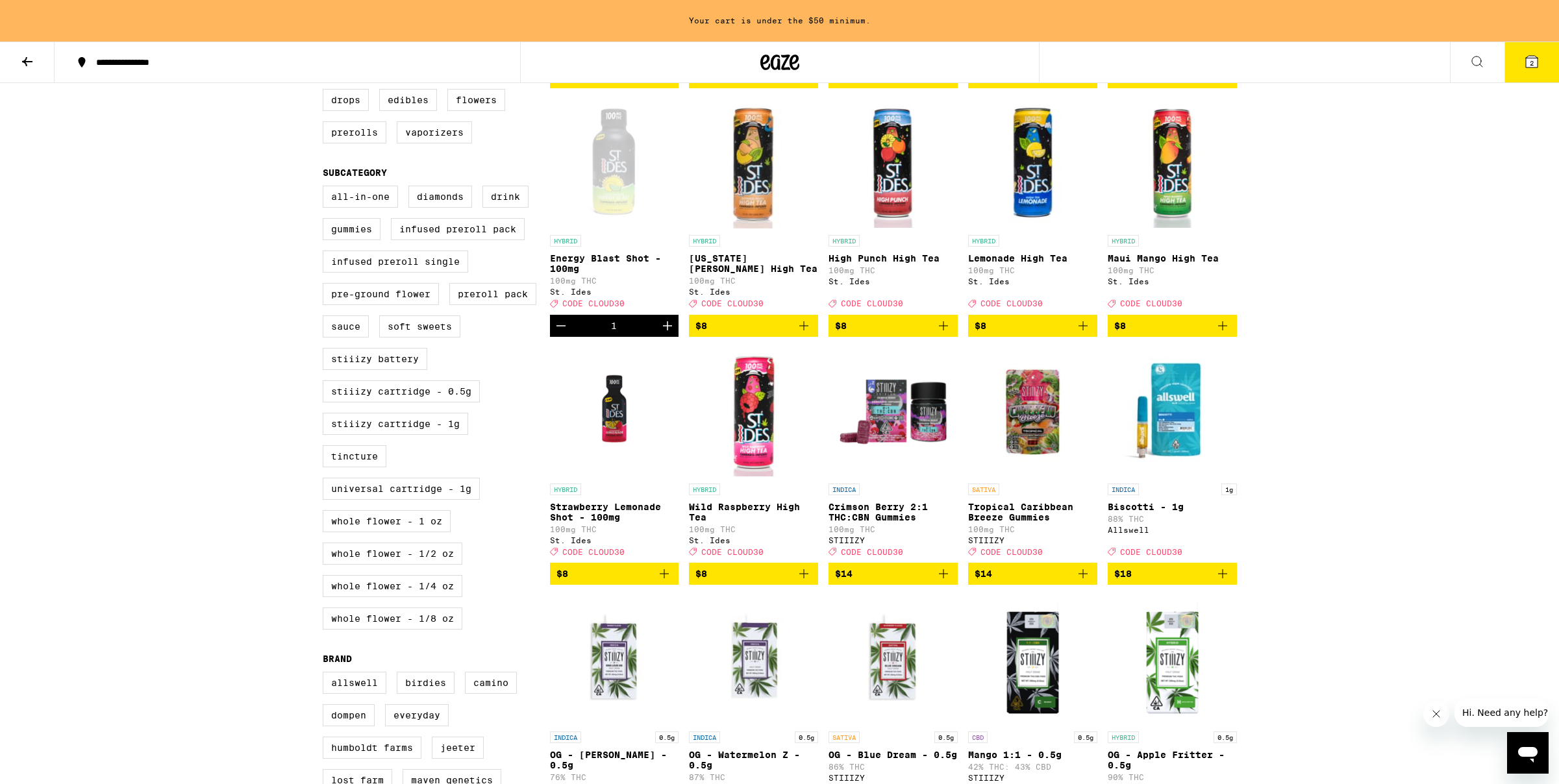
scroll to position [375, 0]
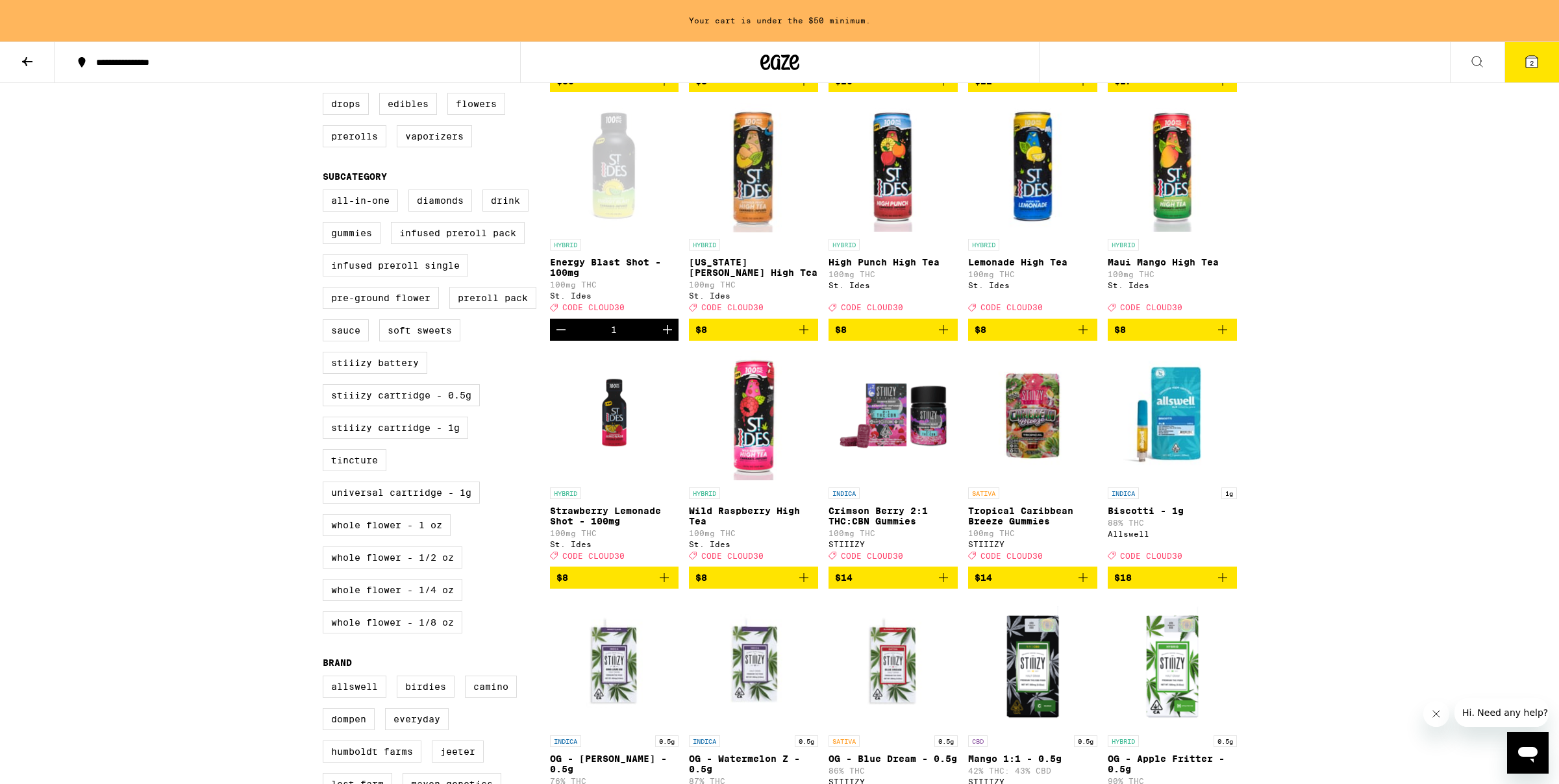
click at [665, 586] on icon "Add to bag" at bounding box center [664, 578] width 15 height 15
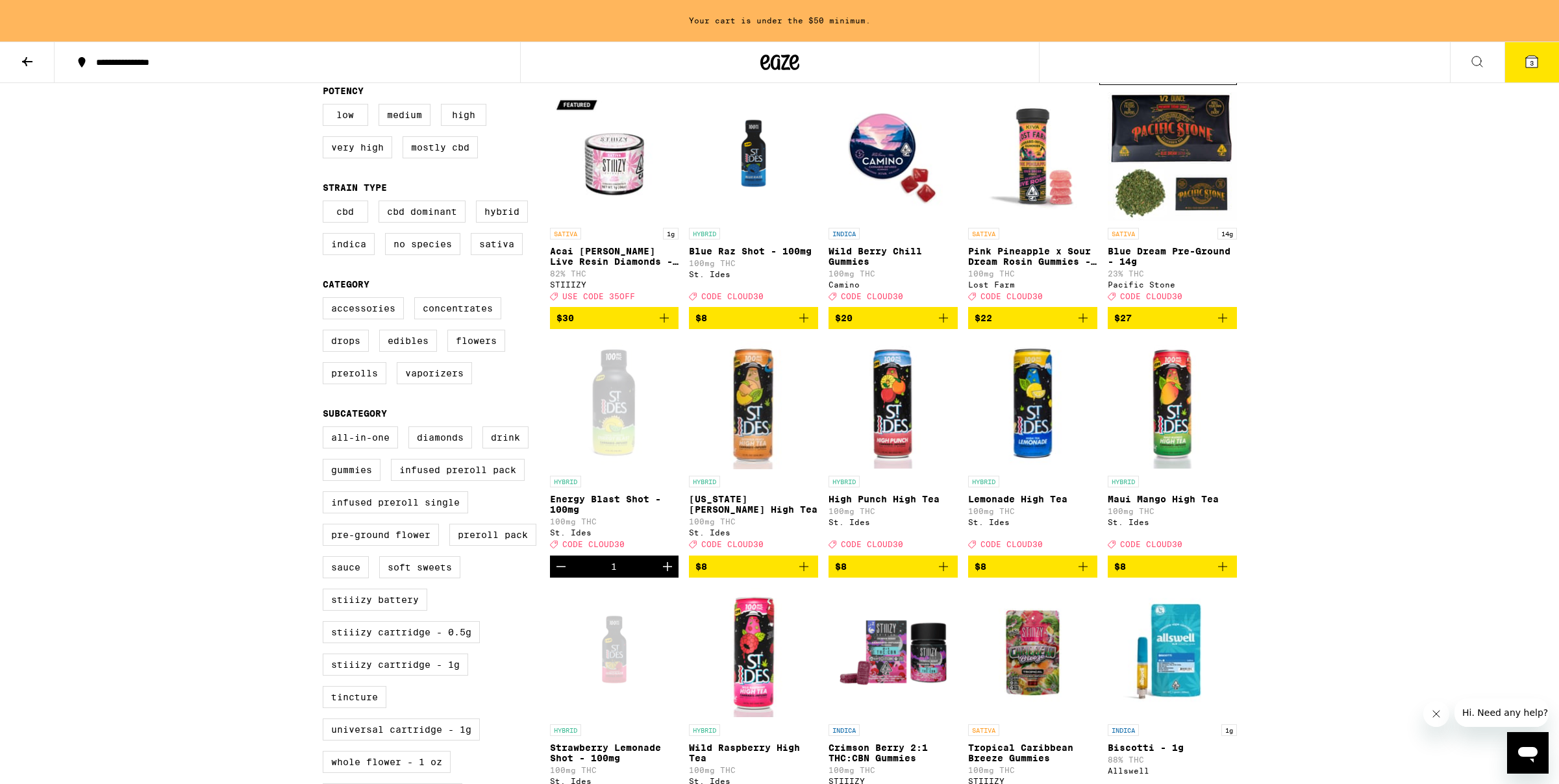
scroll to position [135, 0]
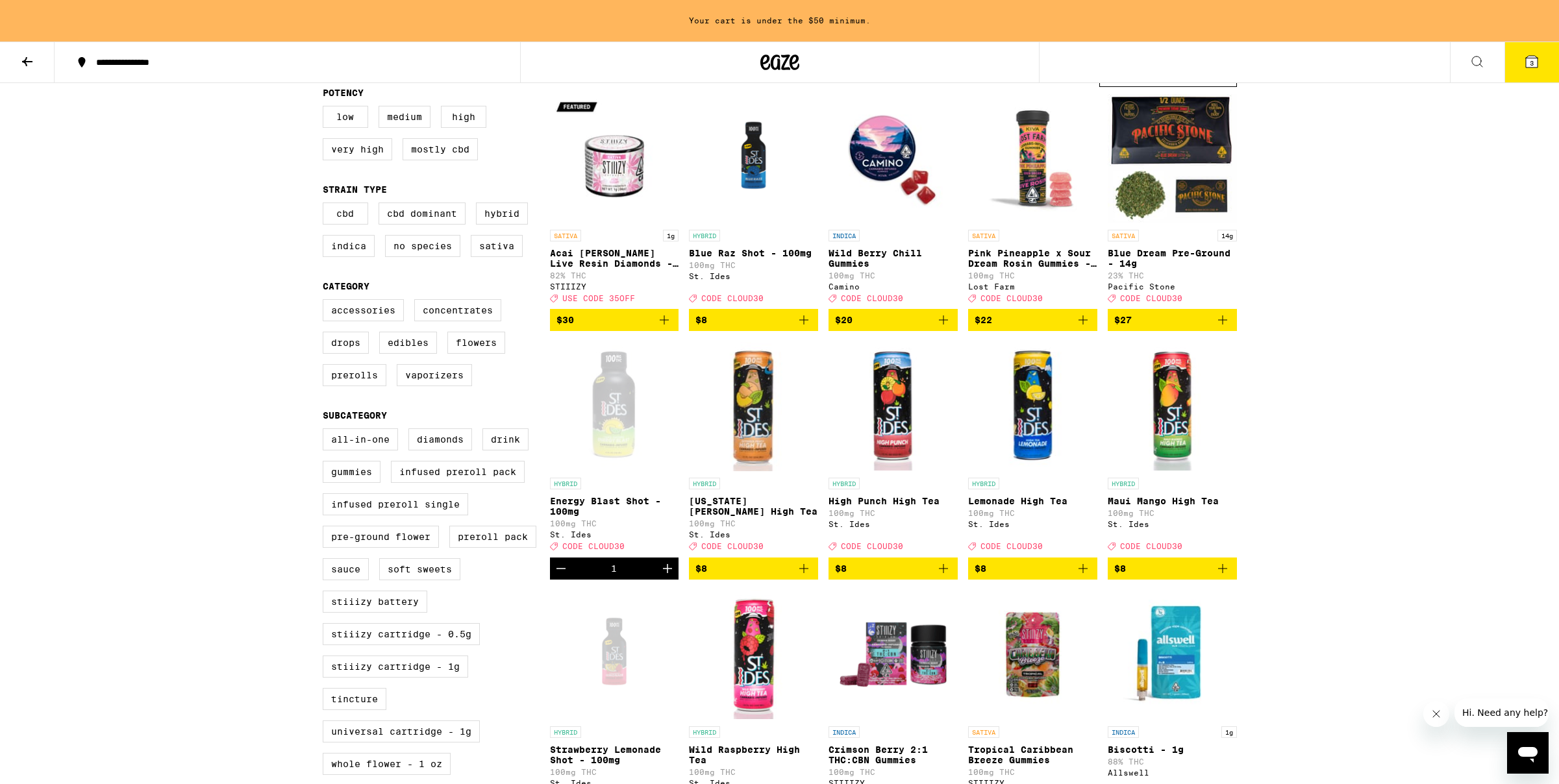
click at [804, 327] on icon "Add to bag" at bounding box center [804, 320] width 15 height 15
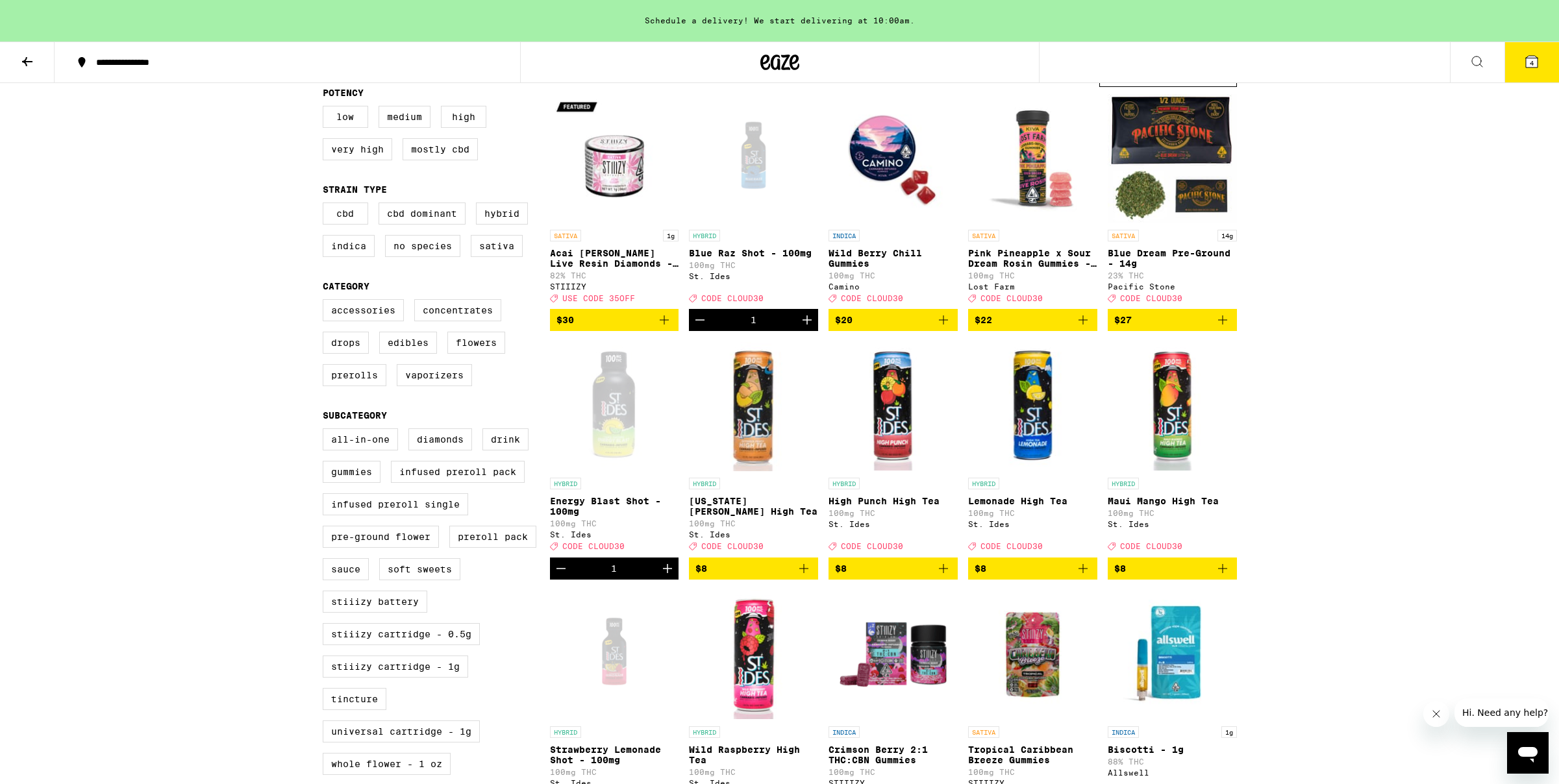
click at [1534, 64] on icon at bounding box center [1532, 61] width 12 height 12
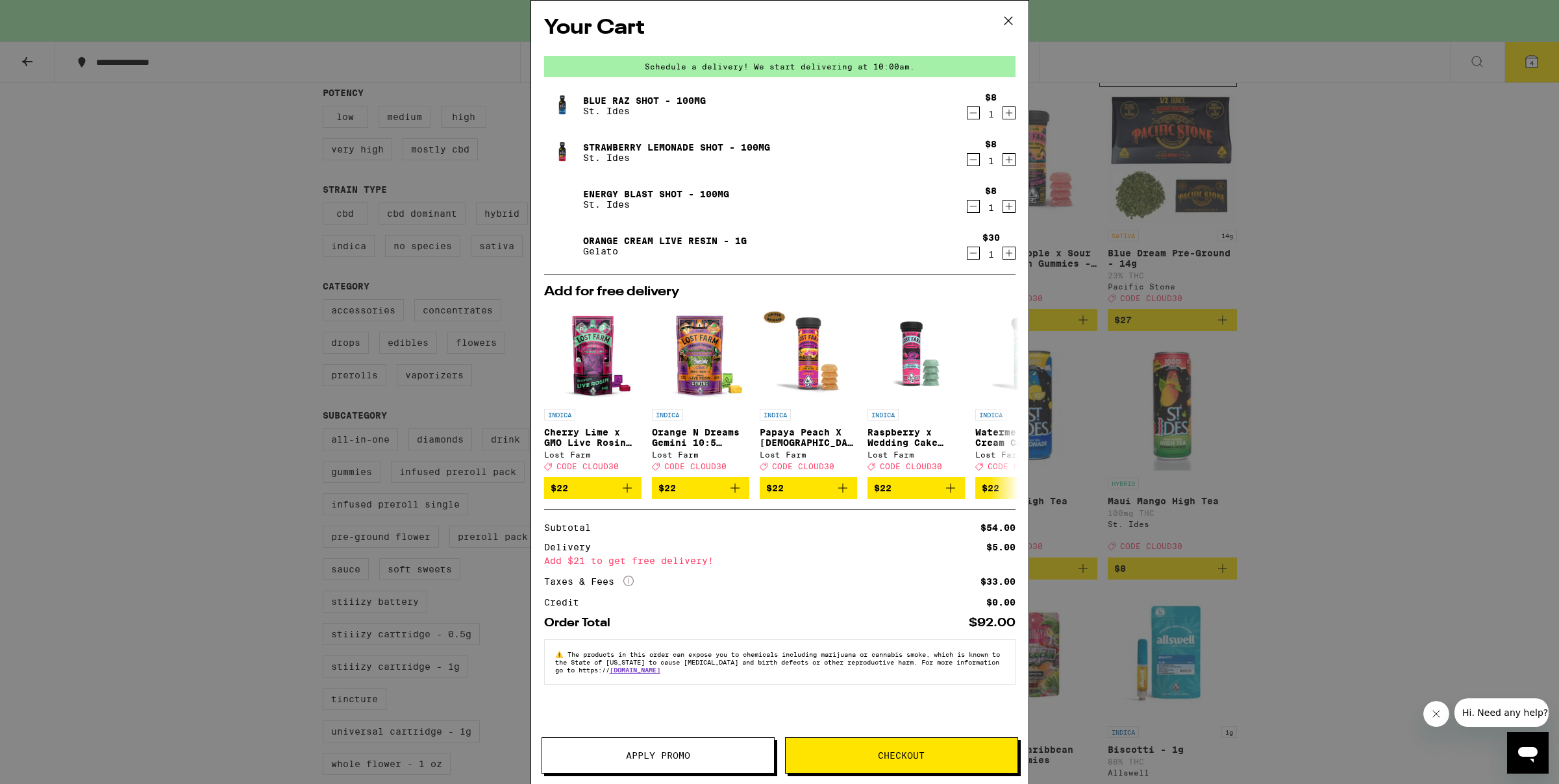
click at [632, 746] on button "Apply Promo" at bounding box center [658, 756] width 233 height 36
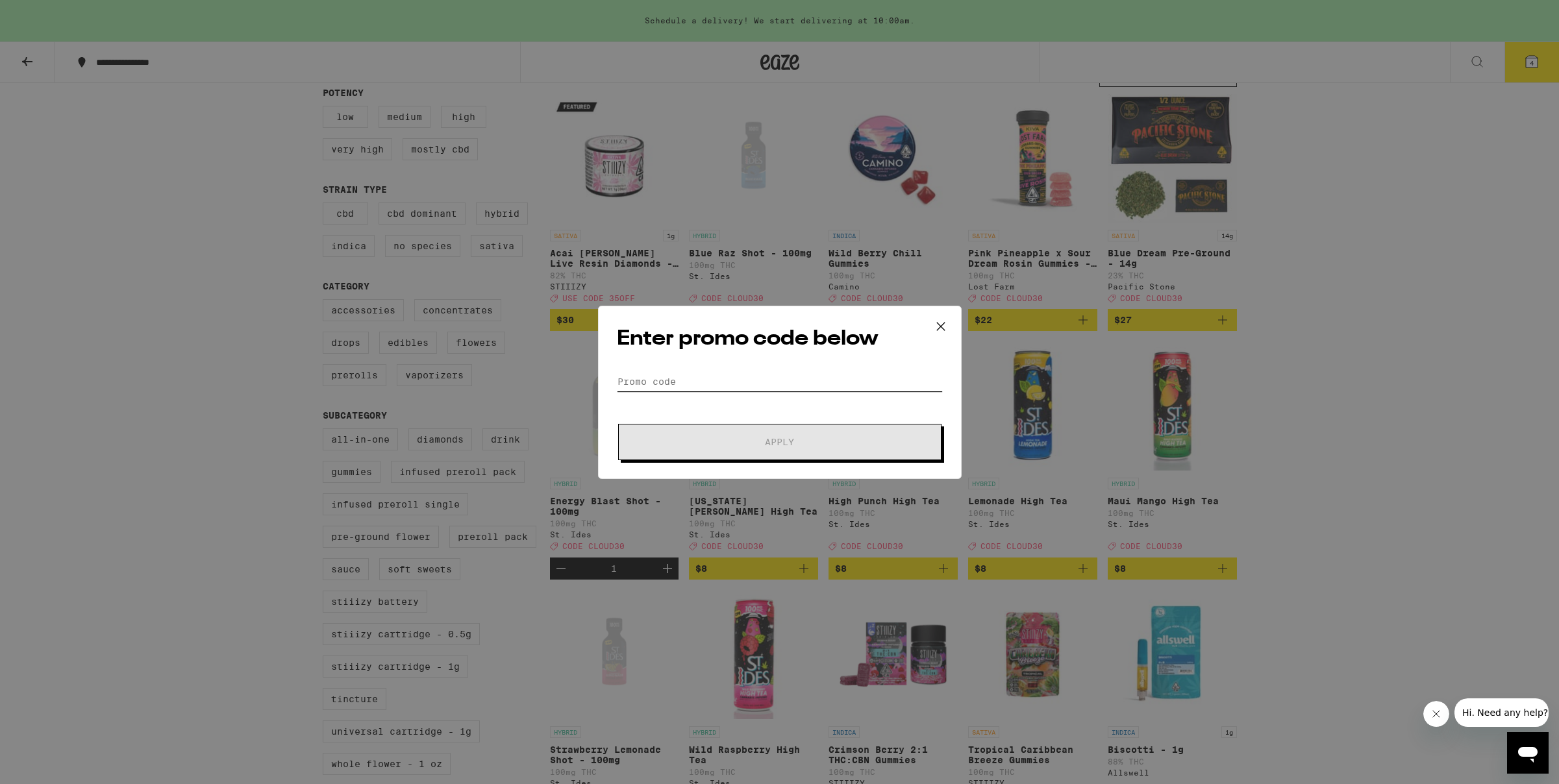
click at [643, 378] on input "Promo Code" at bounding box center [780, 382] width 326 height 20
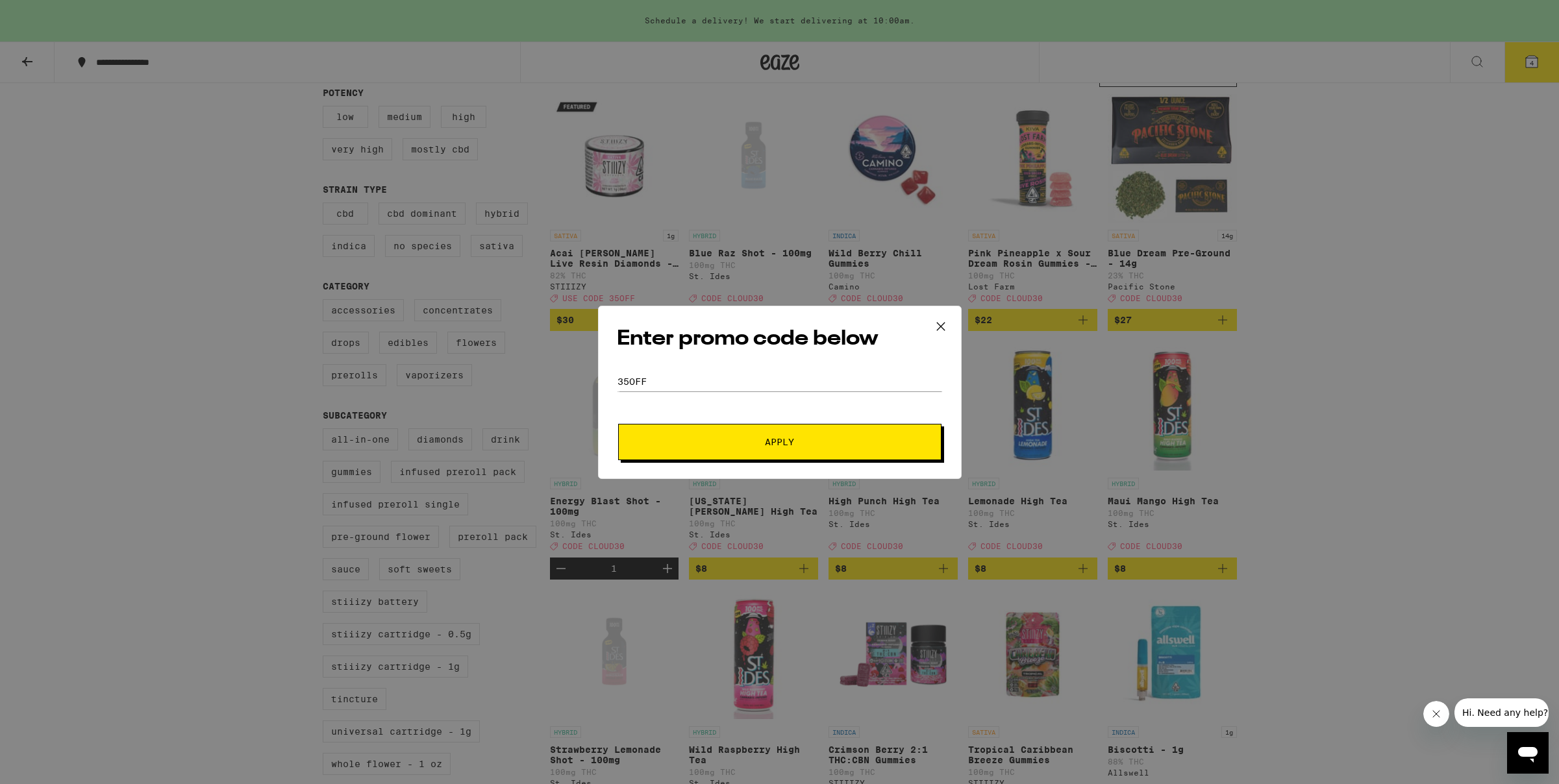
click at [770, 452] on button "Apply" at bounding box center [779, 442] width 323 height 36
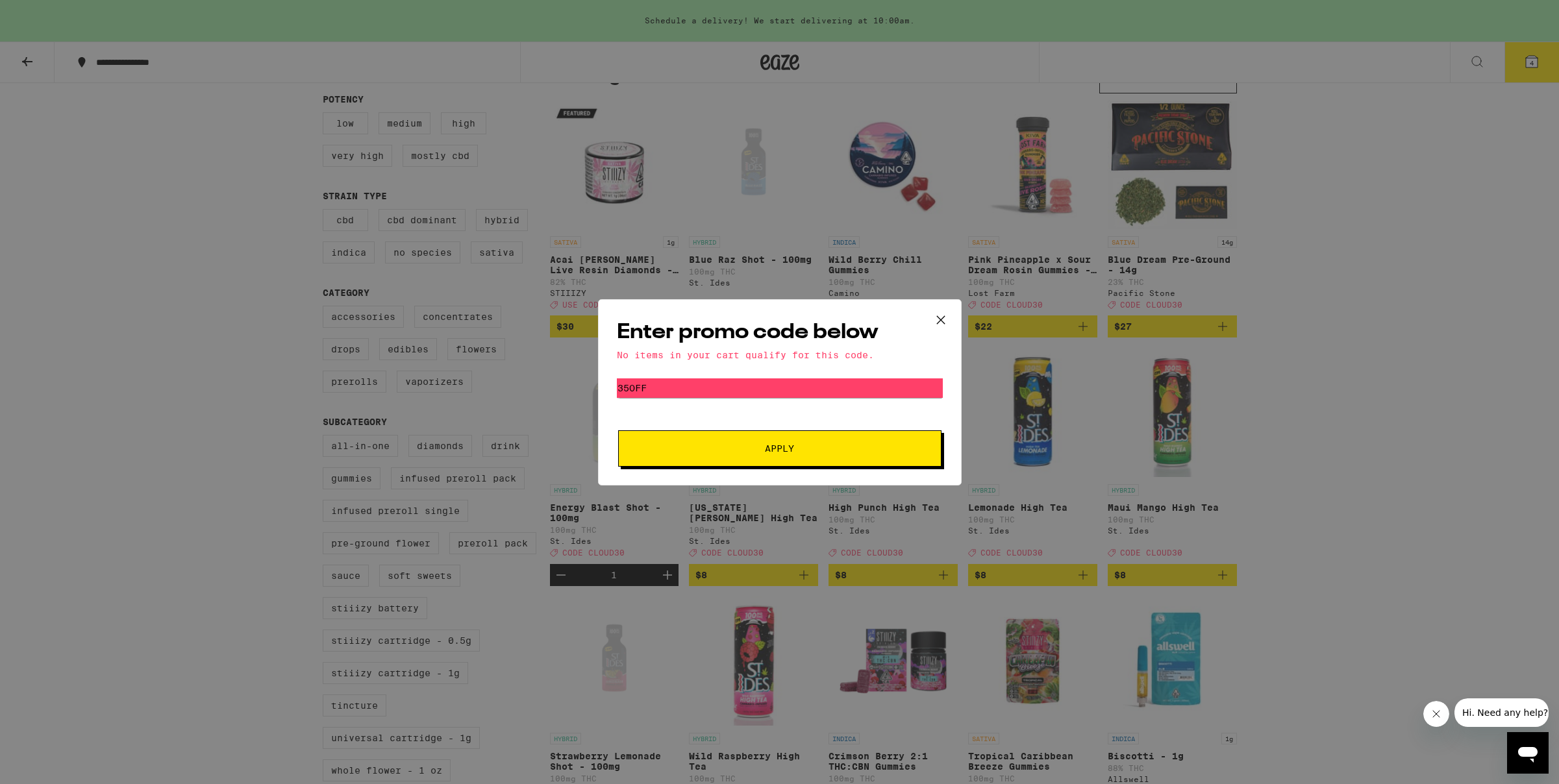
scroll to position [128, 0]
click at [668, 388] on input "35off" at bounding box center [780, 388] width 326 height 20
drag, startPoint x: 643, startPoint y: 387, endPoint x: 599, endPoint y: 385, distance: 44.0
click at [599, 385] on div "Enter promo code below No items in your cart qualify for this code. Promo Code …" at bounding box center [780, 392] width 364 height 186
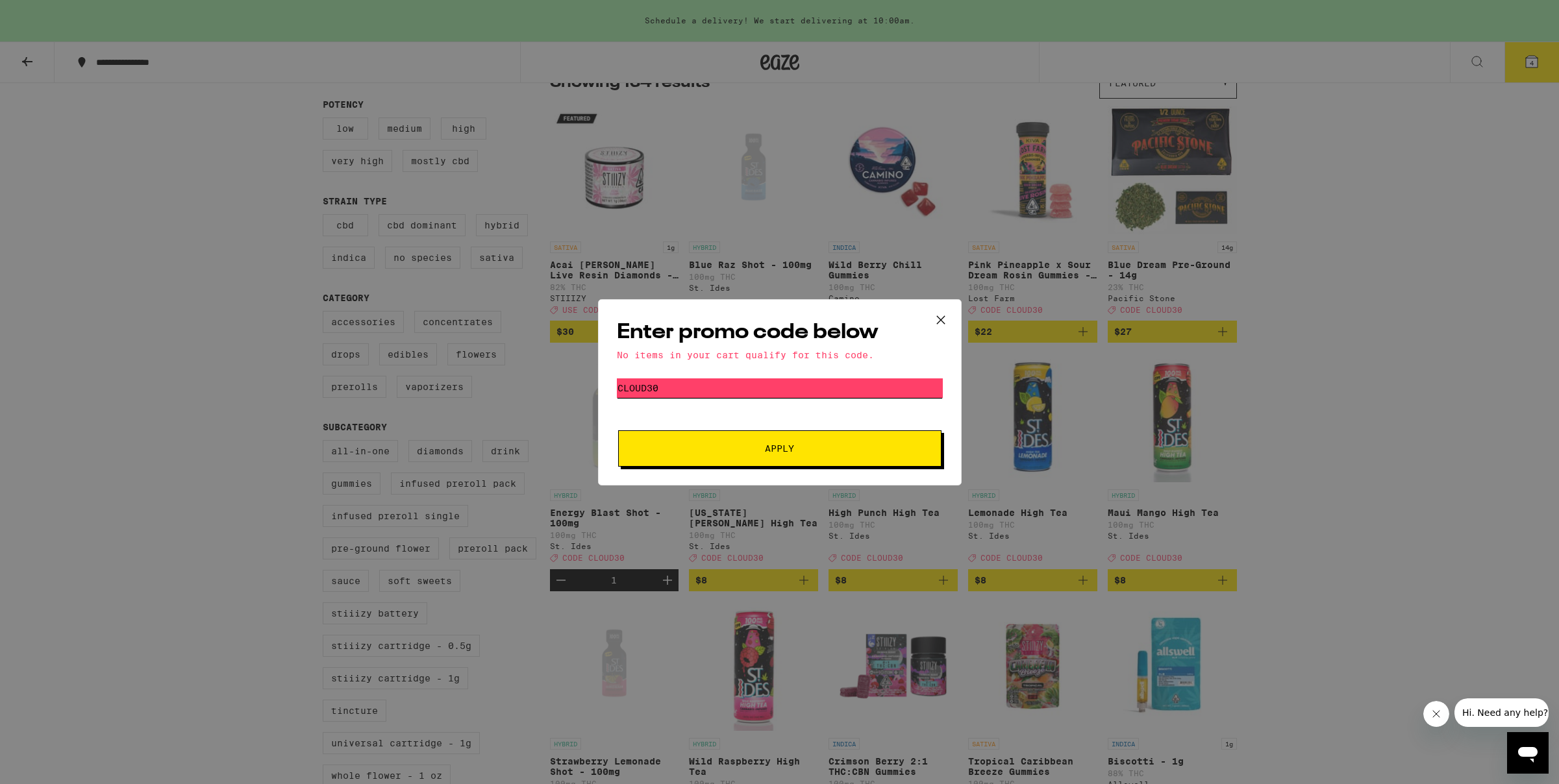
type input "CLOUD30"
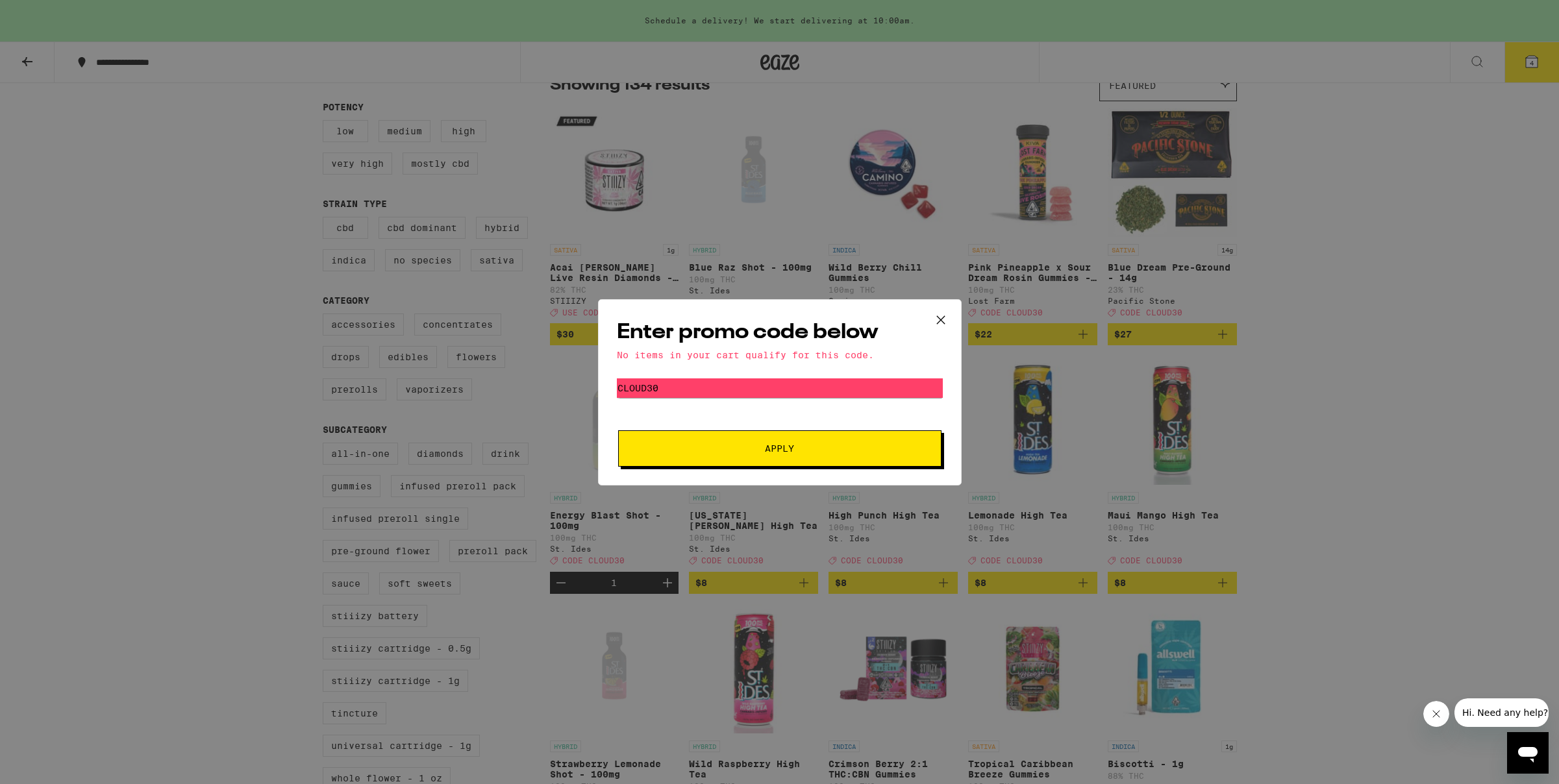
click at [795, 468] on div "Enter promo code below No items in your cart qualify for this code. Promo Code …" at bounding box center [780, 392] width 364 height 186
click at [793, 458] on button "Apply" at bounding box center [779, 449] width 323 height 36
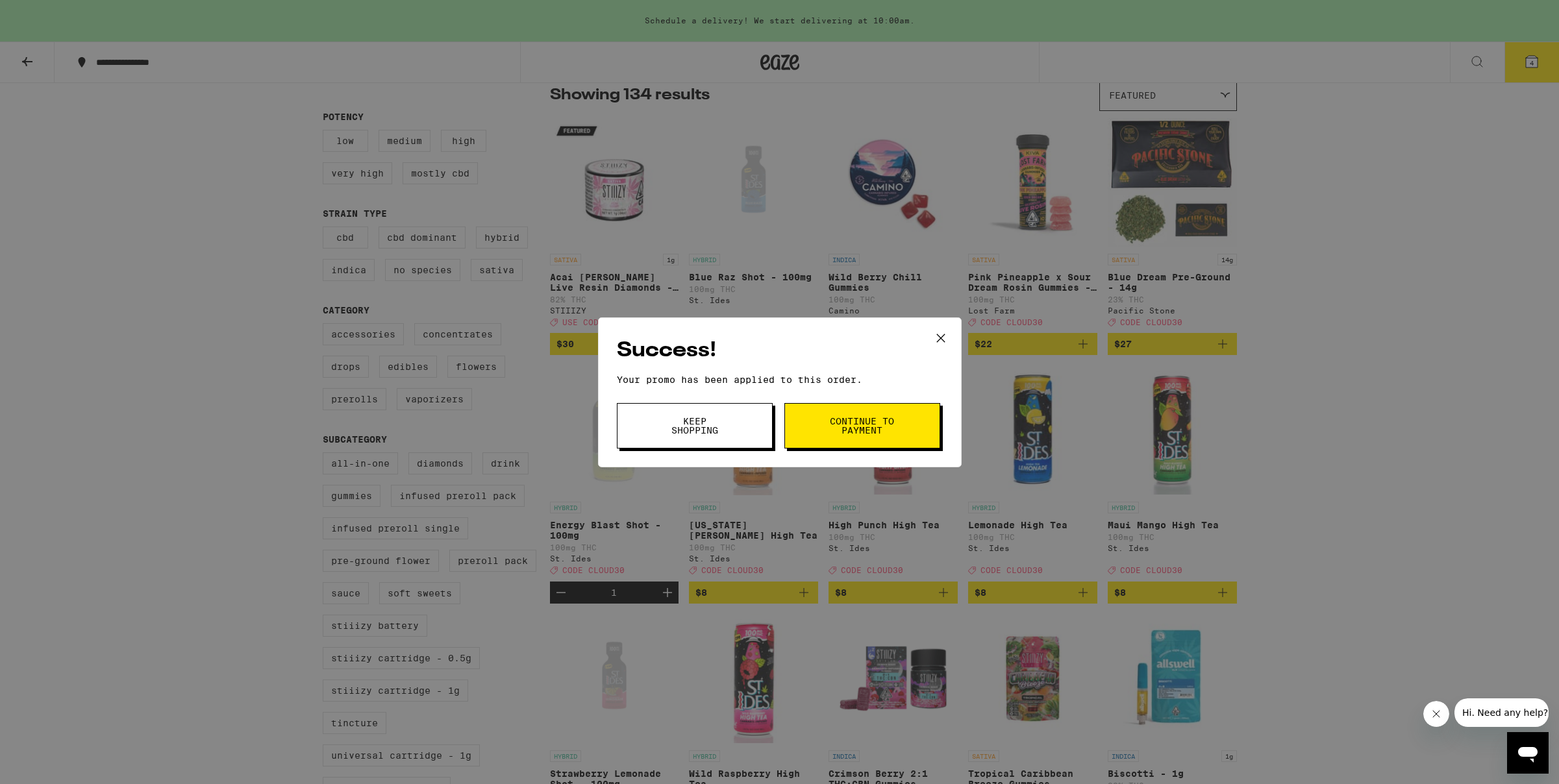
scroll to position [107, 0]
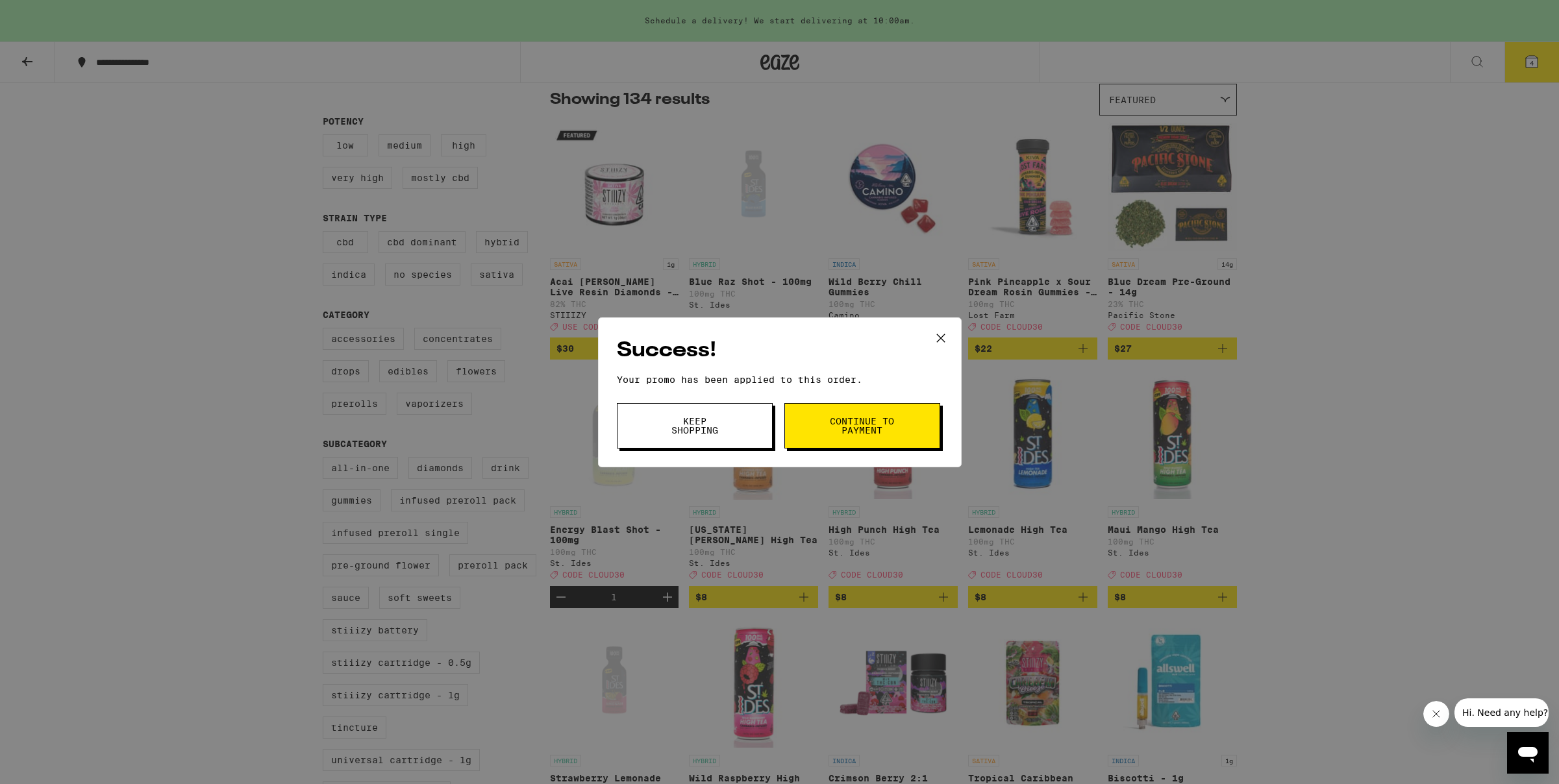
click at [831, 434] on span "Continue to payment" at bounding box center [862, 426] width 66 height 18
